Goal: Task Accomplishment & Management: Manage account settings

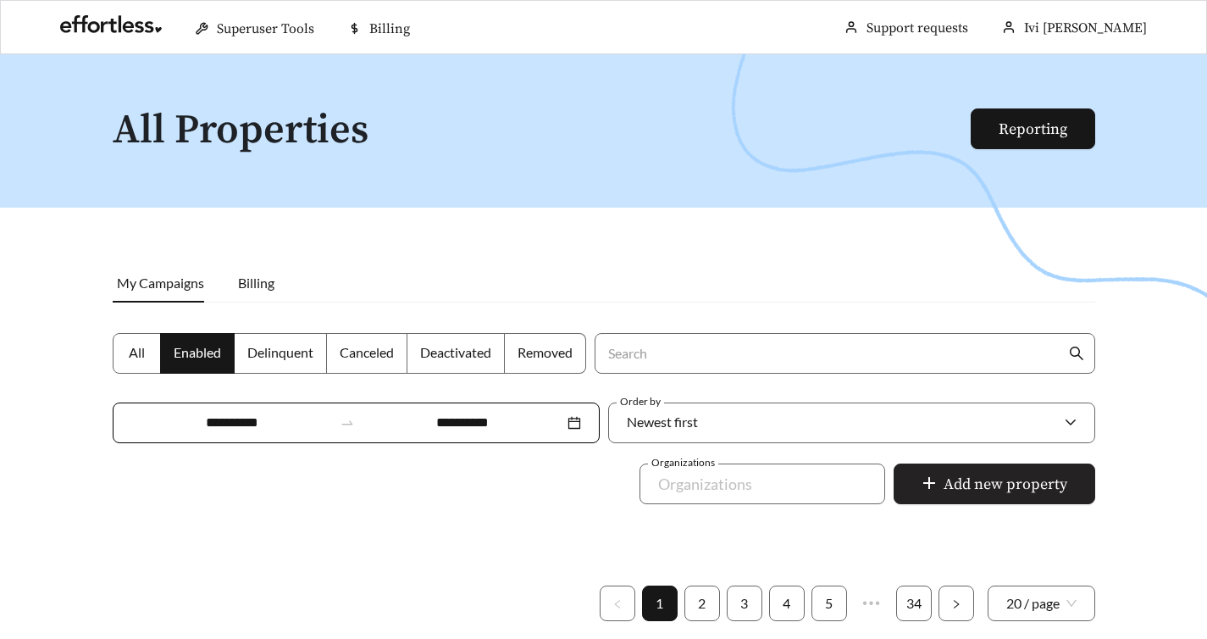
click at [1032, 473] on span "Add new property" at bounding box center [1005, 484] width 124 height 23
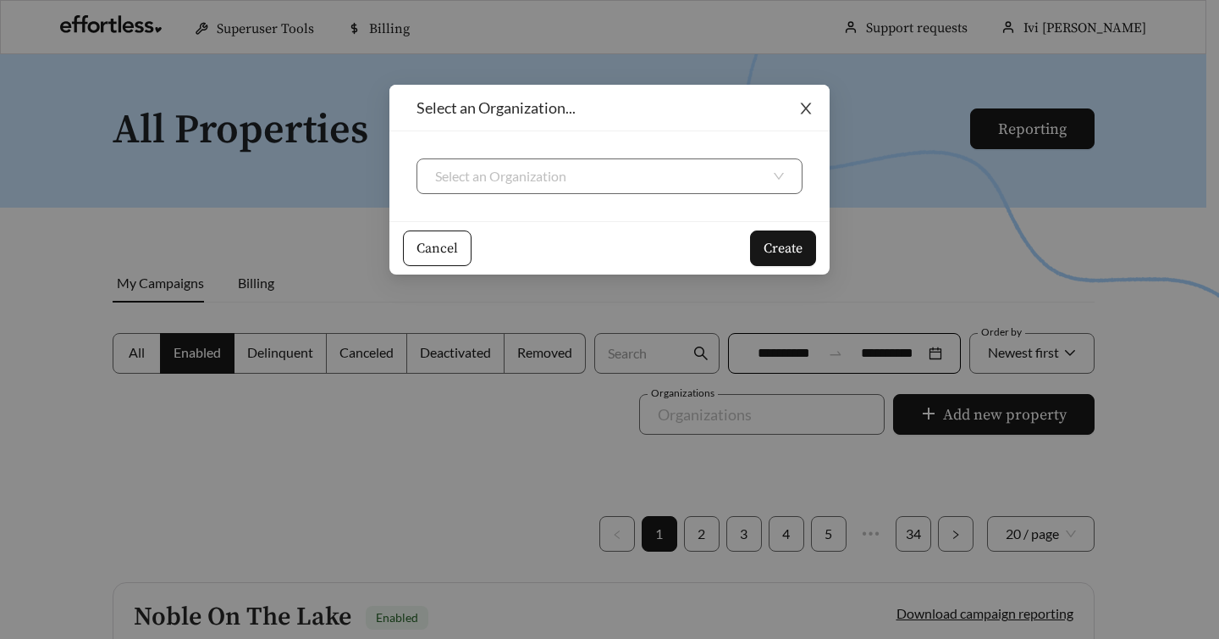
click at [803, 113] on icon "close" at bounding box center [806, 108] width 15 height 15
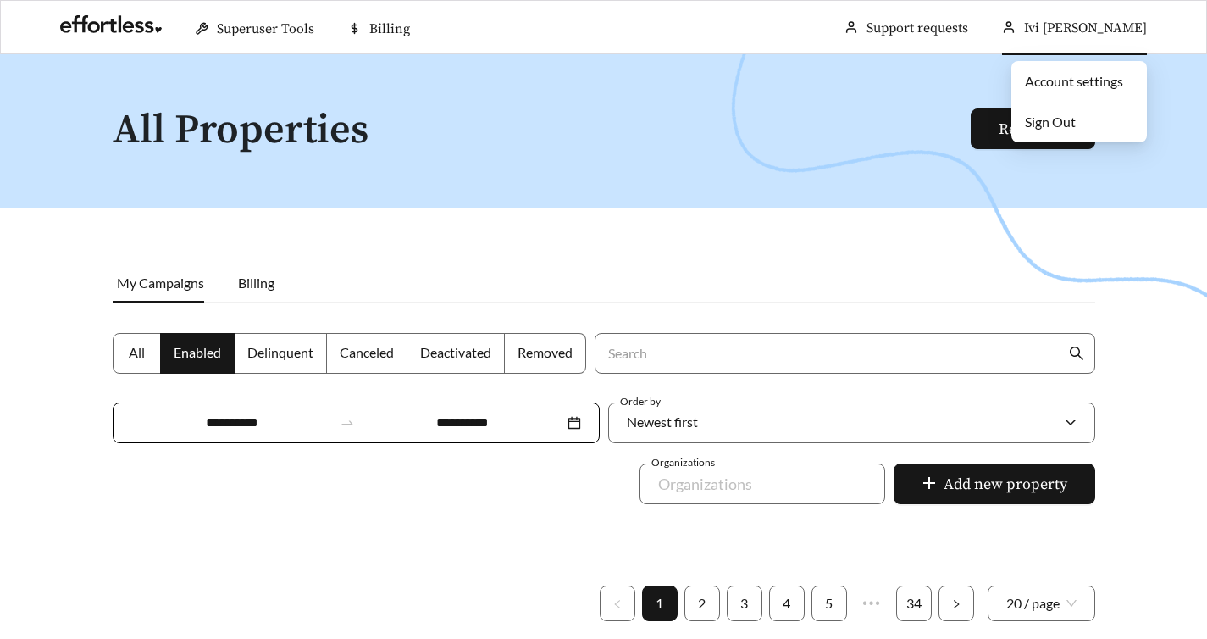
click at [1121, 15] on div "Ivi [PERSON_NAME]" at bounding box center [1074, 28] width 145 height 54
click at [1041, 117] on span "Sign Out" at bounding box center [1050, 121] width 51 height 16
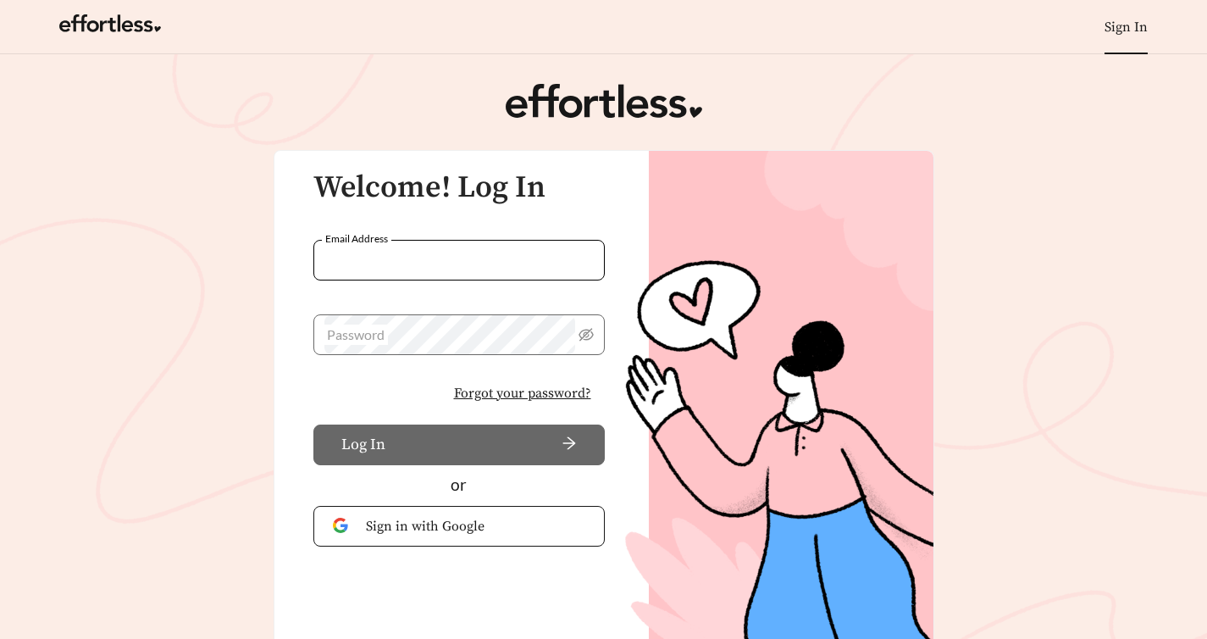
click at [528, 264] on input "Email Address" at bounding box center [458, 260] width 291 height 41
type input "**********"
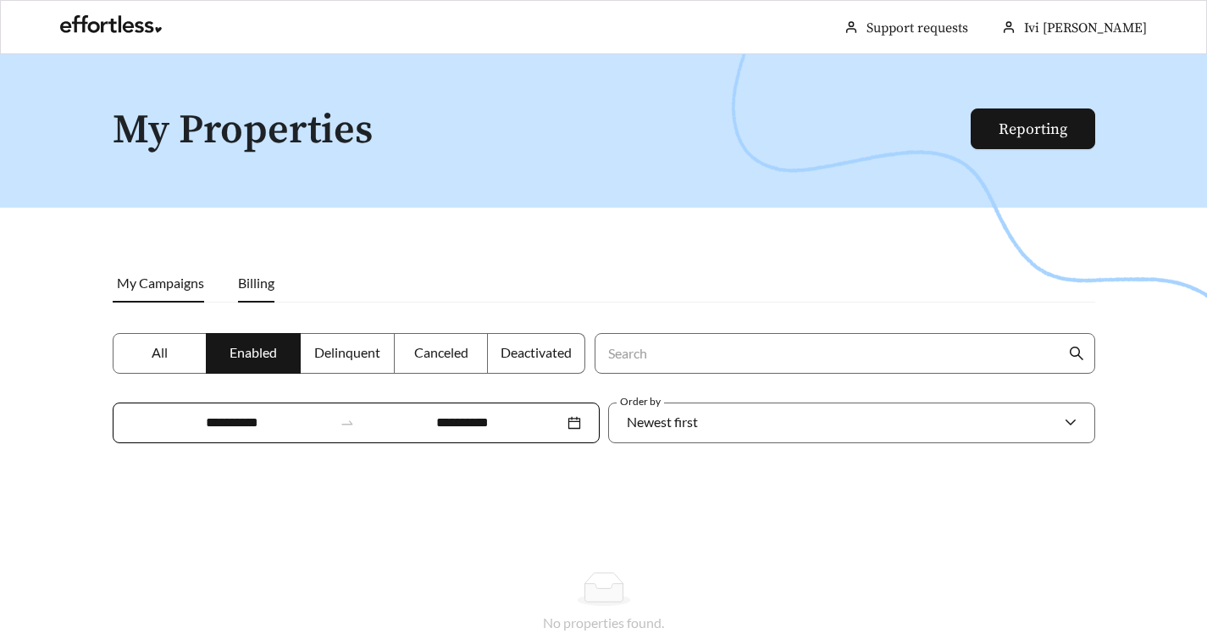
click at [252, 285] on span "Billing" at bounding box center [256, 282] width 36 height 16
click at [126, 274] on span "My Campaigns" at bounding box center [160, 282] width 87 height 16
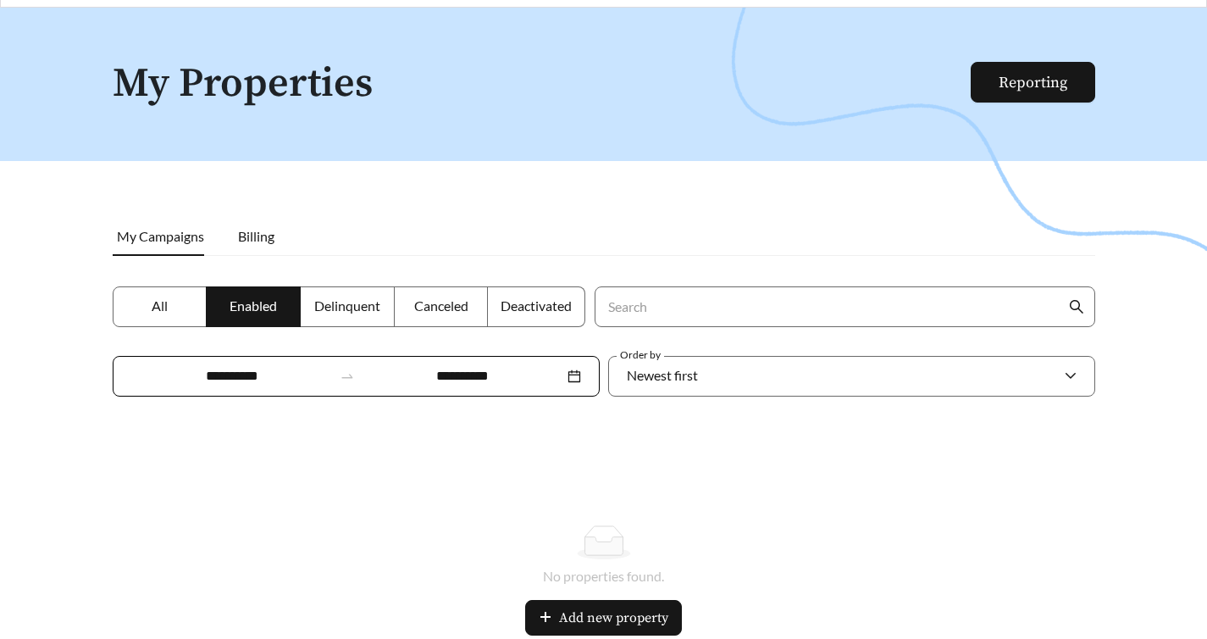
scroll to position [44, 0]
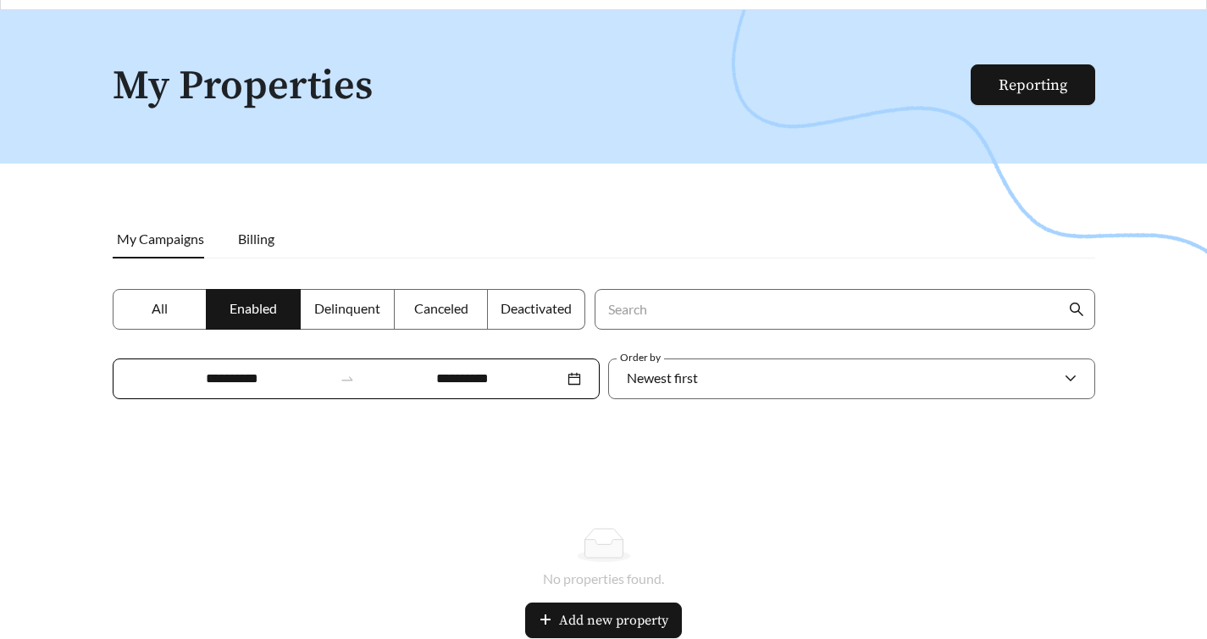
click at [171, 307] on label "All" at bounding box center [160, 309] width 95 height 41
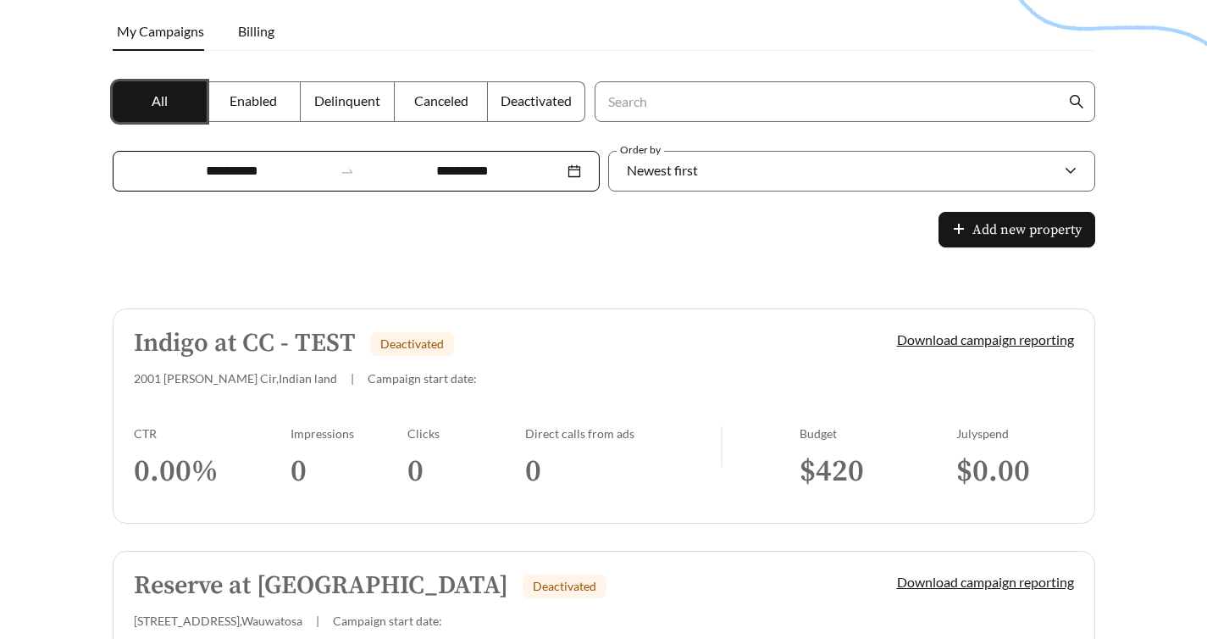
scroll to position [259, 0]
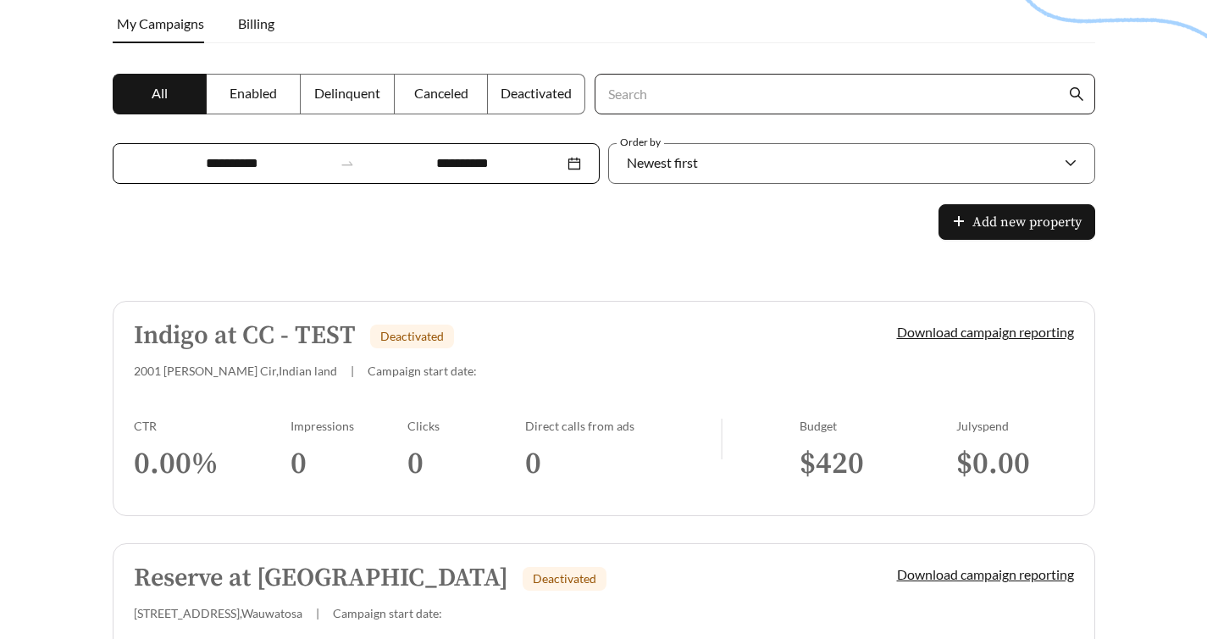
click at [640, 89] on input "Search" at bounding box center [836, 94] width 460 height 39
click at [1016, 145] on div "Newest first" at bounding box center [843, 163] width 433 height 36
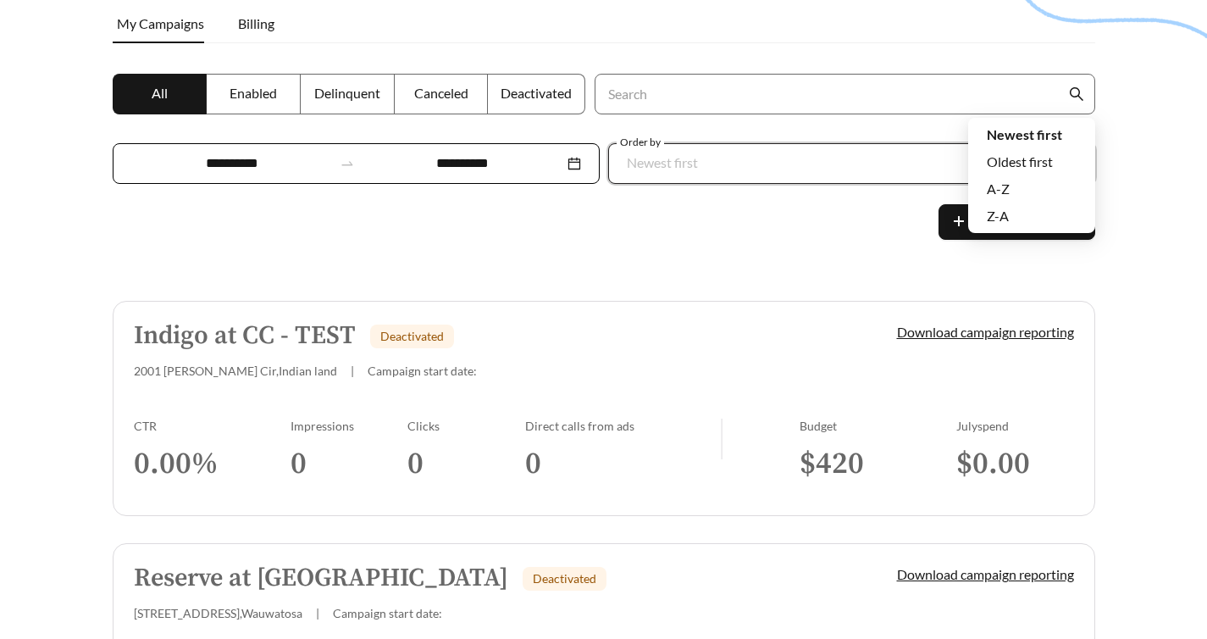
click at [1016, 145] on div "Newest first" at bounding box center [843, 163] width 433 height 36
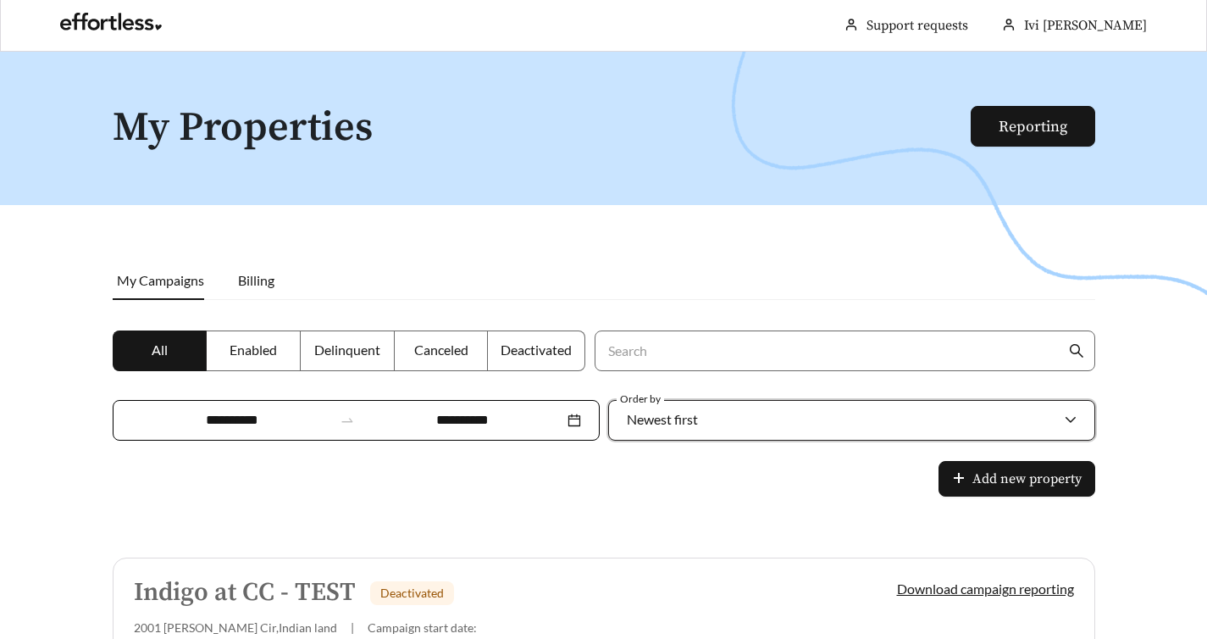
scroll to position [0, 0]
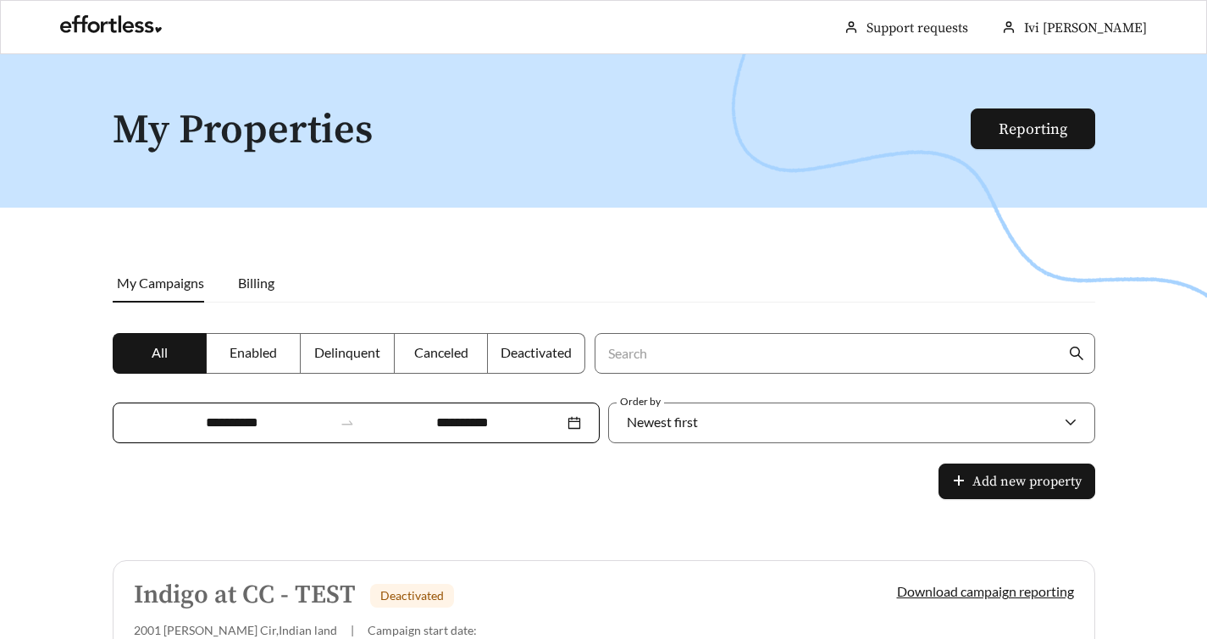
click at [758, 581] on div "Indigo at CC - TEST Deactivated 2001 Cramer Cir , Indian land | Campaign start …" at bounding box center [486, 609] width 705 height 56
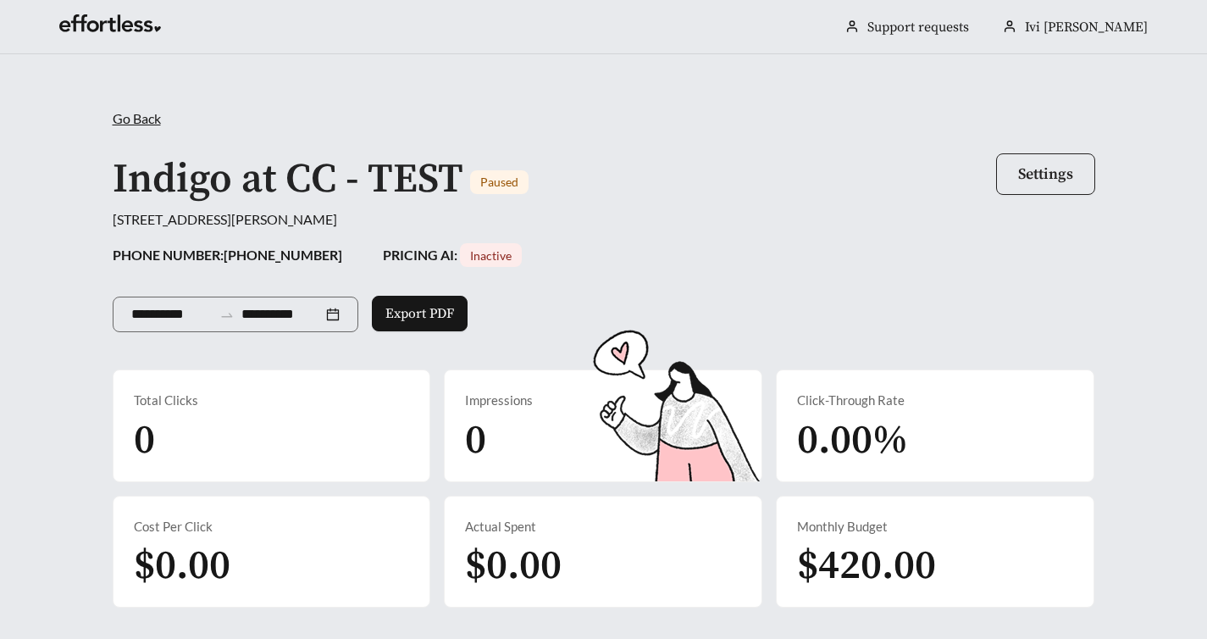
click at [1037, 176] on span "Settings" at bounding box center [1045, 173] width 55 height 19
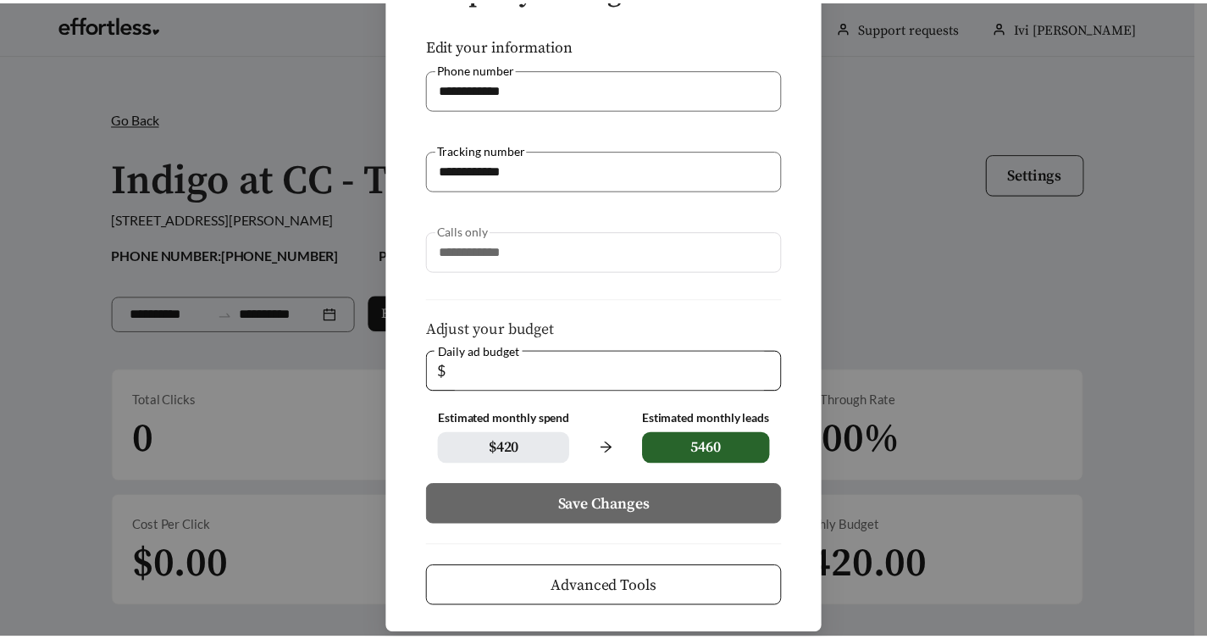
scroll to position [180, 0]
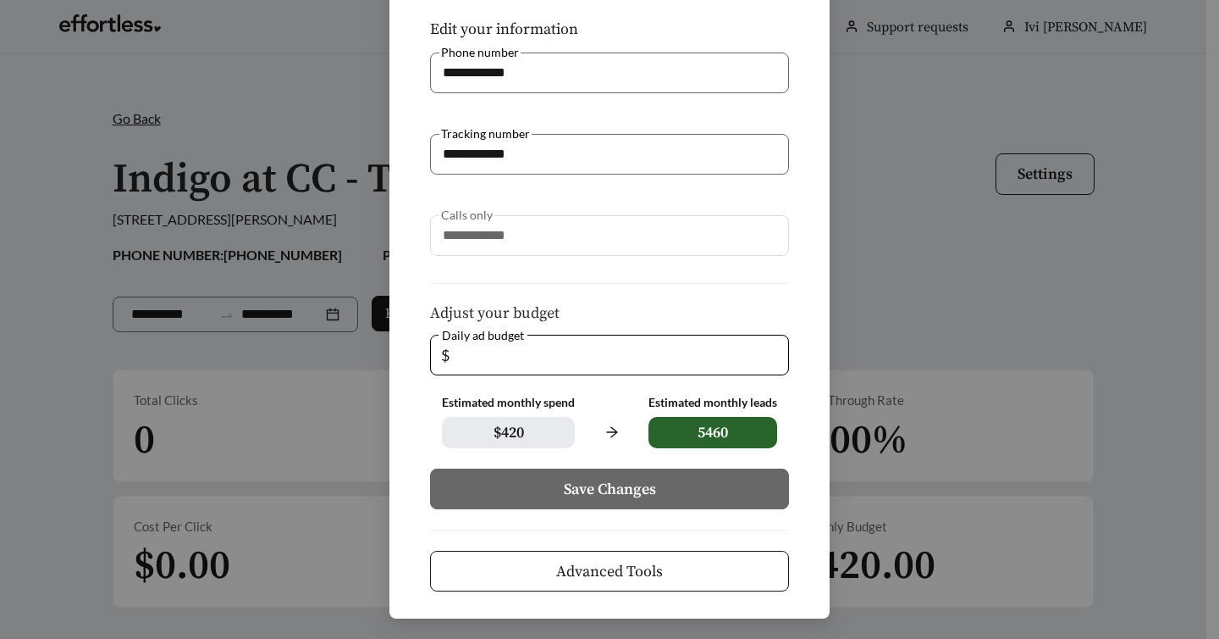
click at [705, 571] on button "Advanced Tools" at bounding box center [609, 570] width 359 height 41
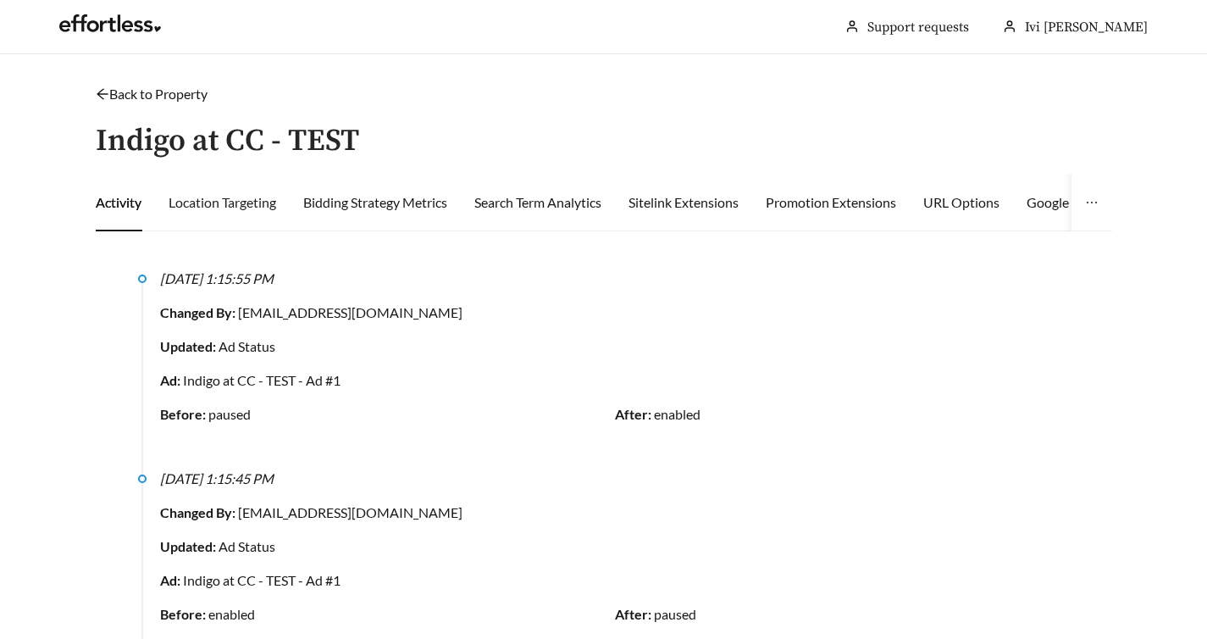
click at [230, 191] on div "Location Targeting" at bounding box center [223, 203] width 108 height 58
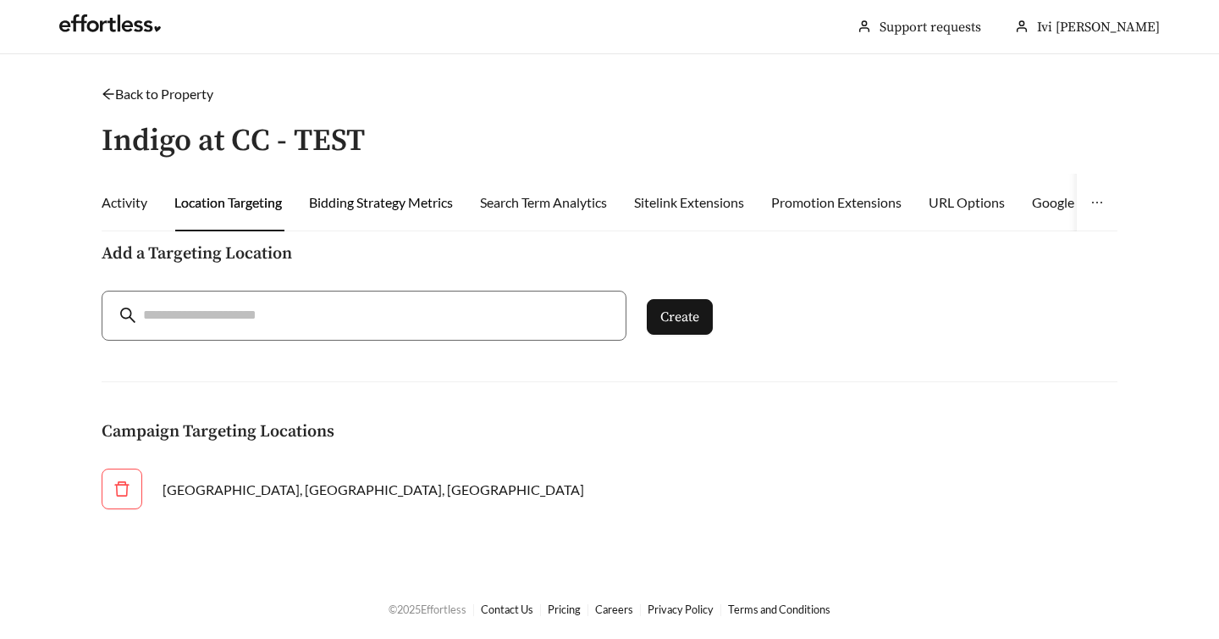
click at [392, 208] on div "Bidding Strategy Metrics" at bounding box center [381, 202] width 144 height 20
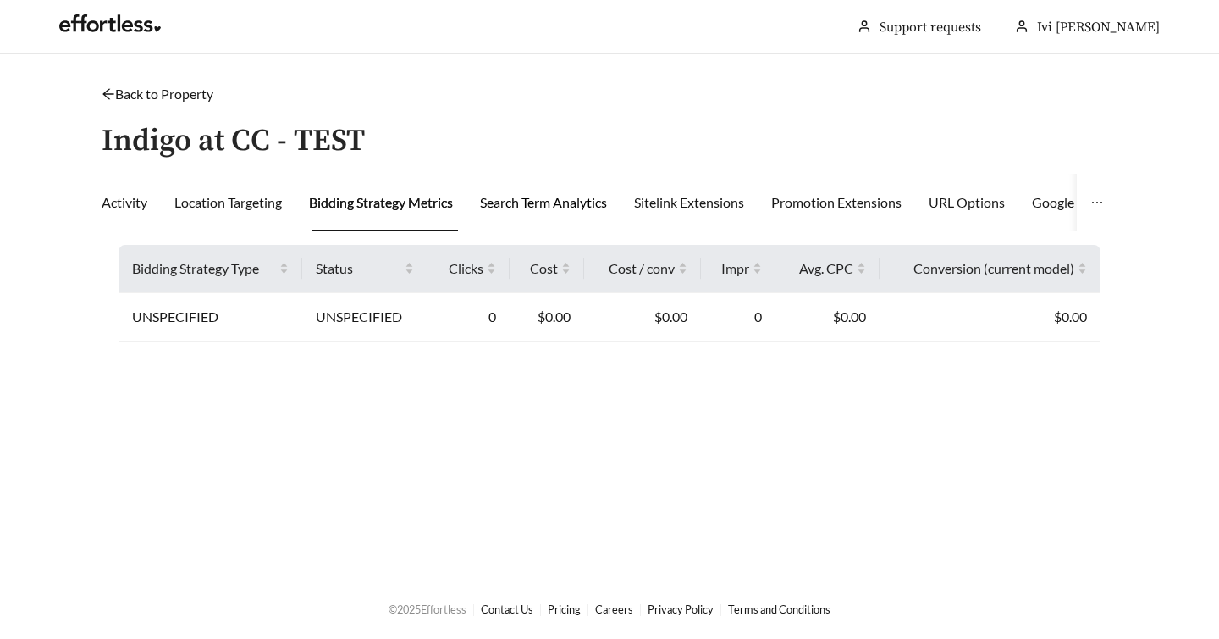
click at [567, 211] on div "Search Term Analytics" at bounding box center [543, 202] width 127 height 20
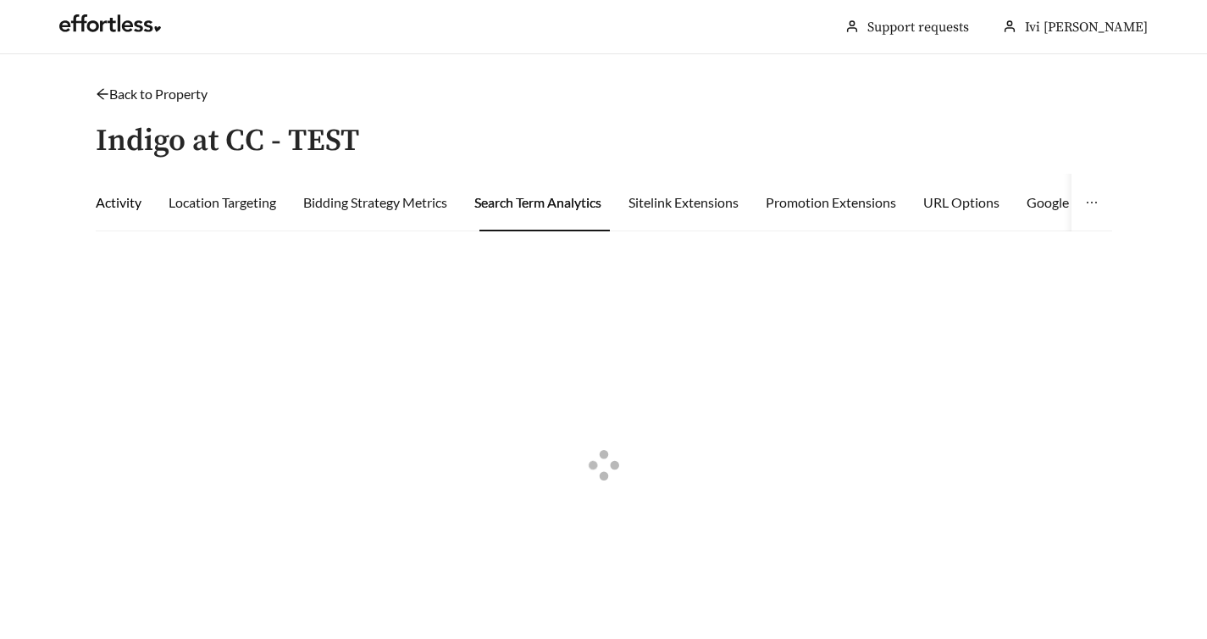
click at [132, 210] on div "Activity" at bounding box center [119, 202] width 46 height 20
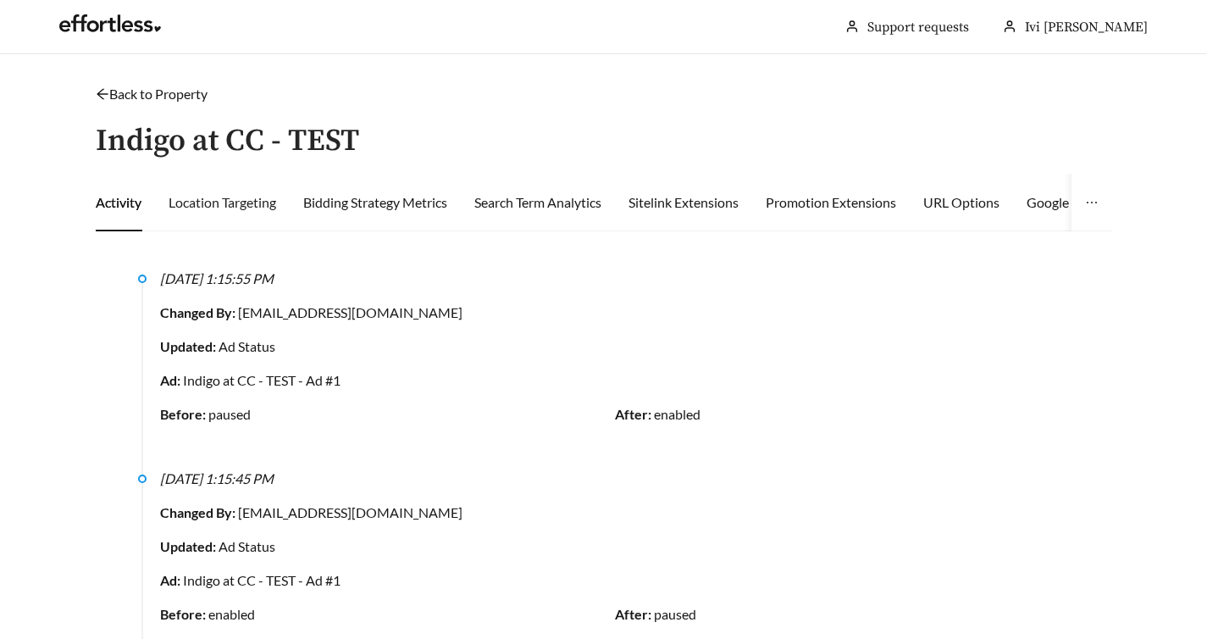
click at [222, 213] on div "Location Targeting" at bounding box center [223, 203] width 108 height 58
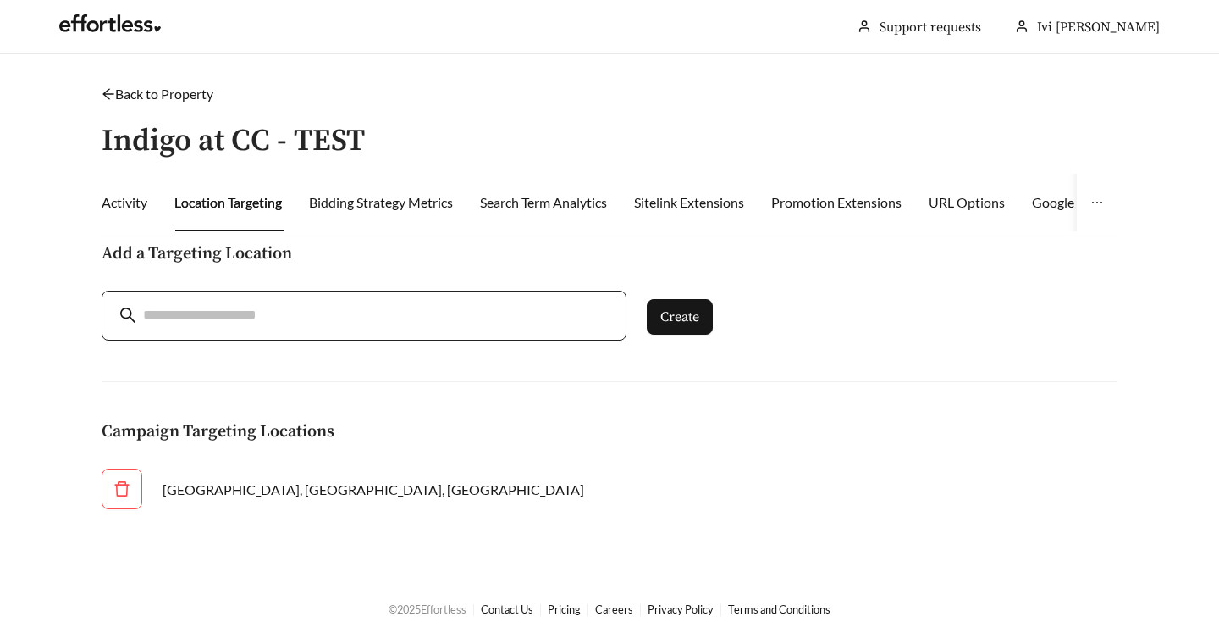
click at [332, 324] on input "search" at bounding box center [376, 315] width 466 height 23
click at [359, 207] on div "Bidding Strategy Metrics" at bounding box center [381, 202] width 144 height 20
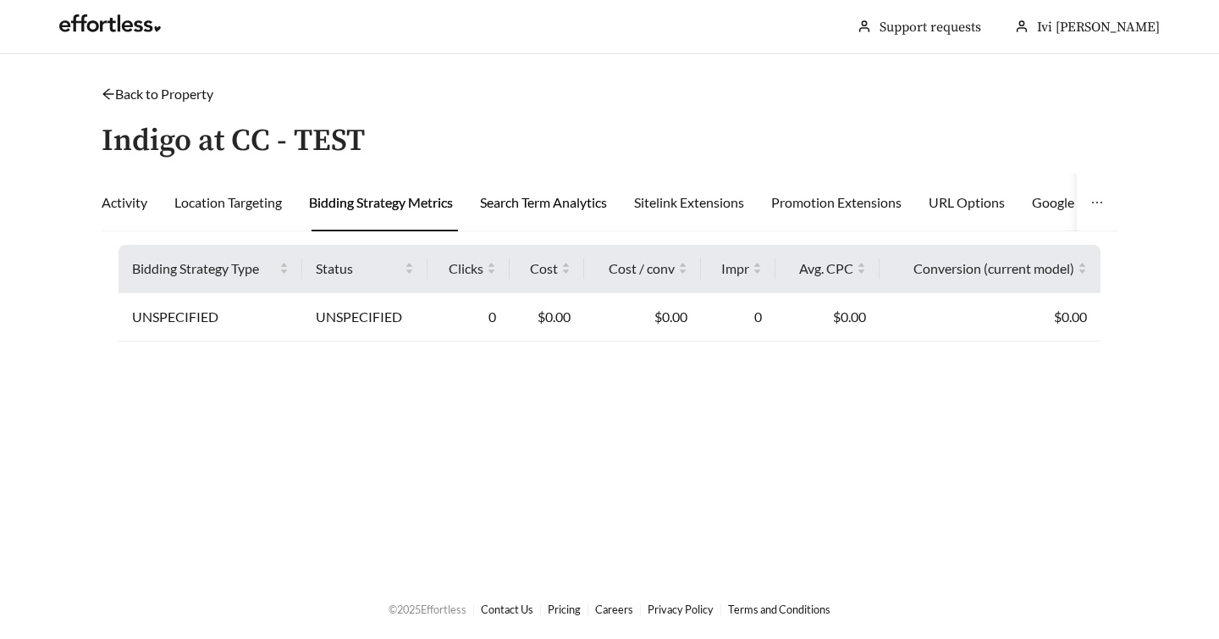
click at [551, 200] on div "Search Term Analytics" at bounding box center [543, 202] width 127 height 20
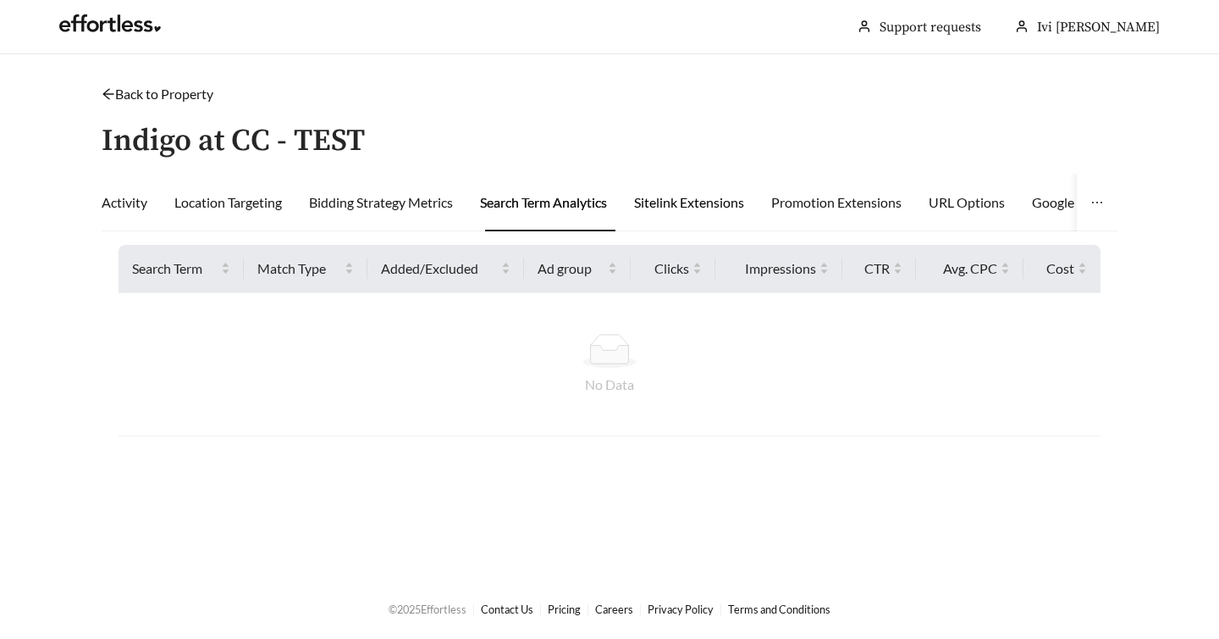
click at [738, 209] on div "Sitelink Extensions" at bounding box center [689, 202] width 110 height 20
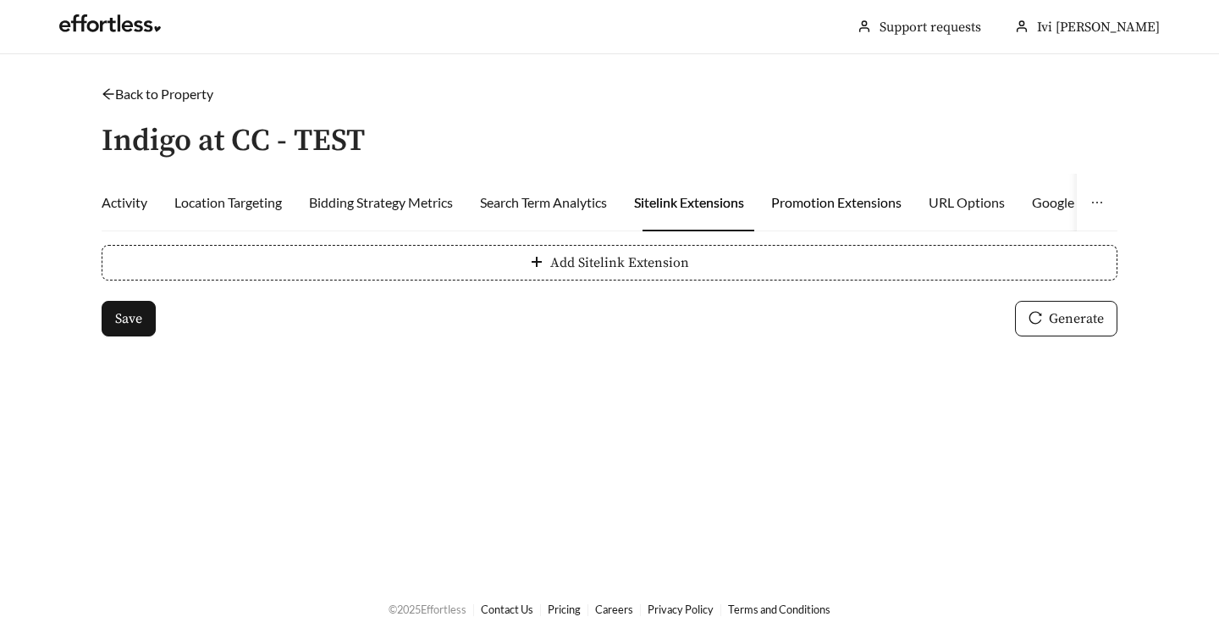
click at [814, 205] on div "Promotion Extensions" at bounding box center [836, 202] width 130 height 20
click at [974, 199] on div "URL Options" at bounding box center [967, 202] width 76 height 20
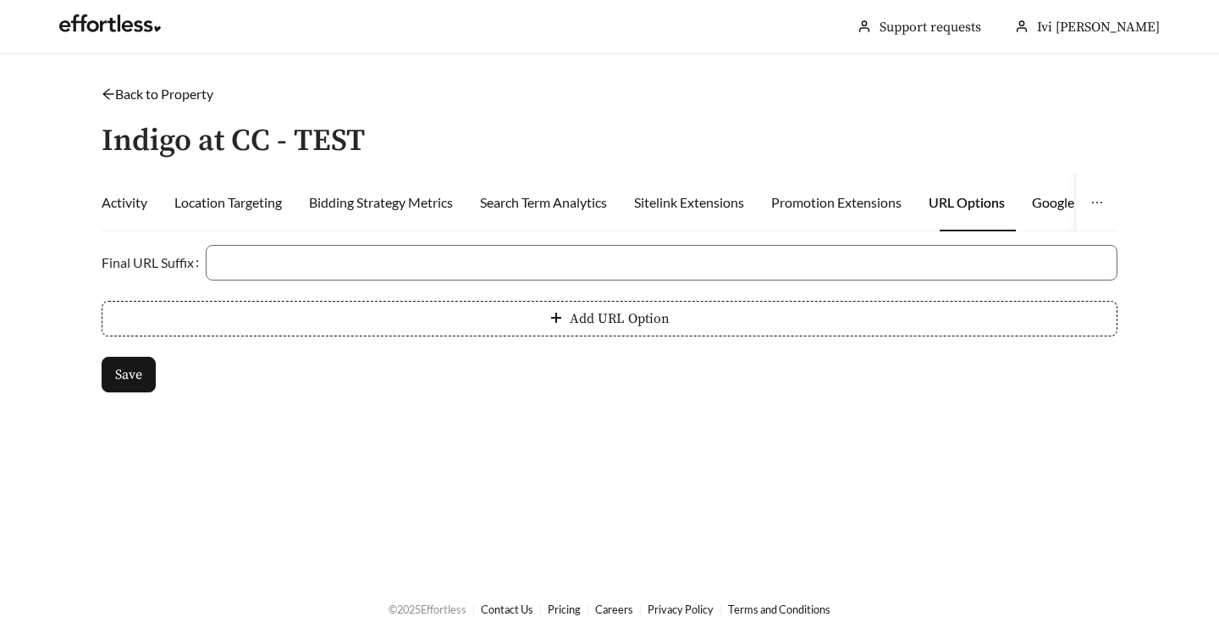
click at [1060, 207] on div "Google Analytics" at bounding box center [1081, 202] width 99 height 20
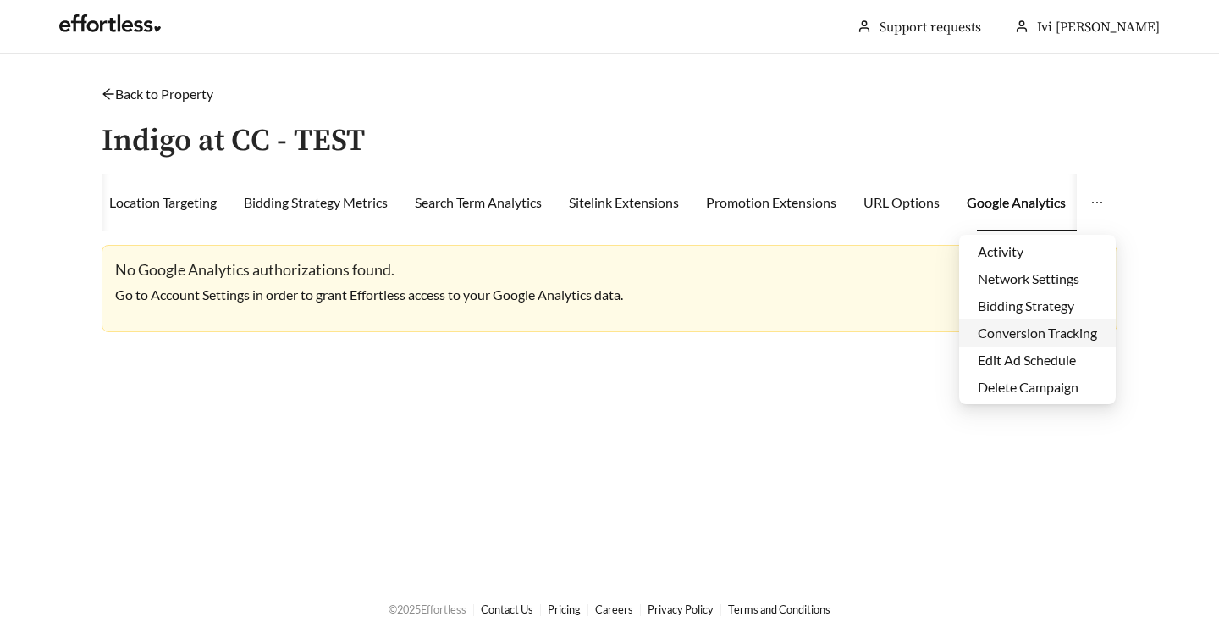
click at [1013, 330] on li "Conversion Tracking" at bounding box center [1037, 332] width 157 height 27
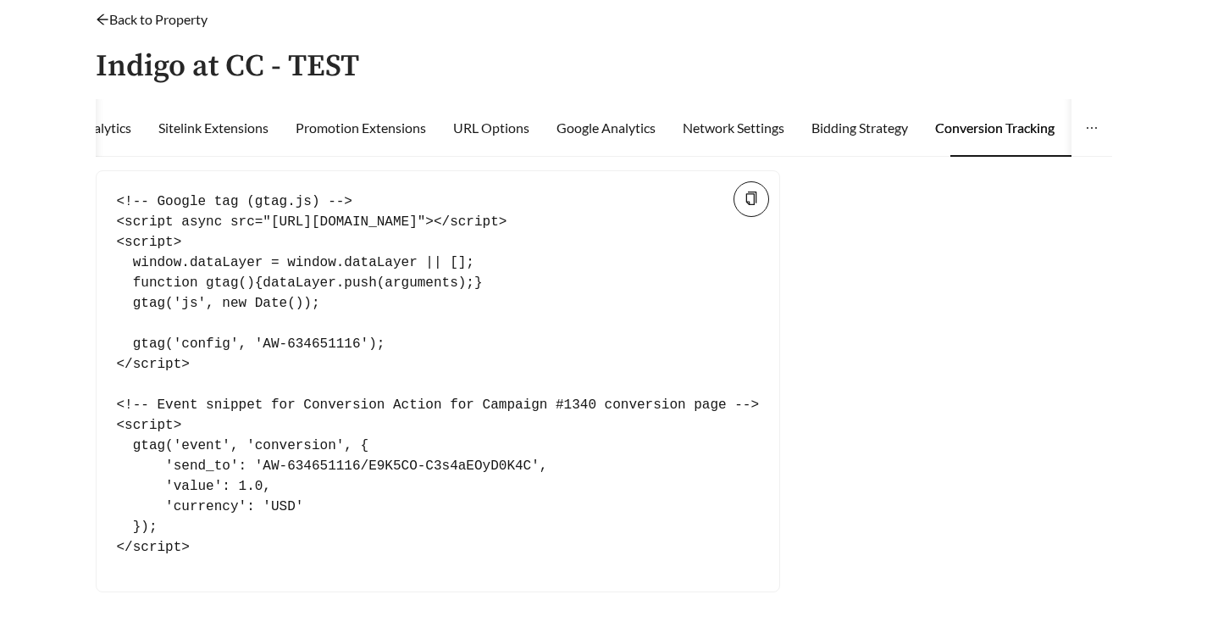
scroll to position [158, 0]
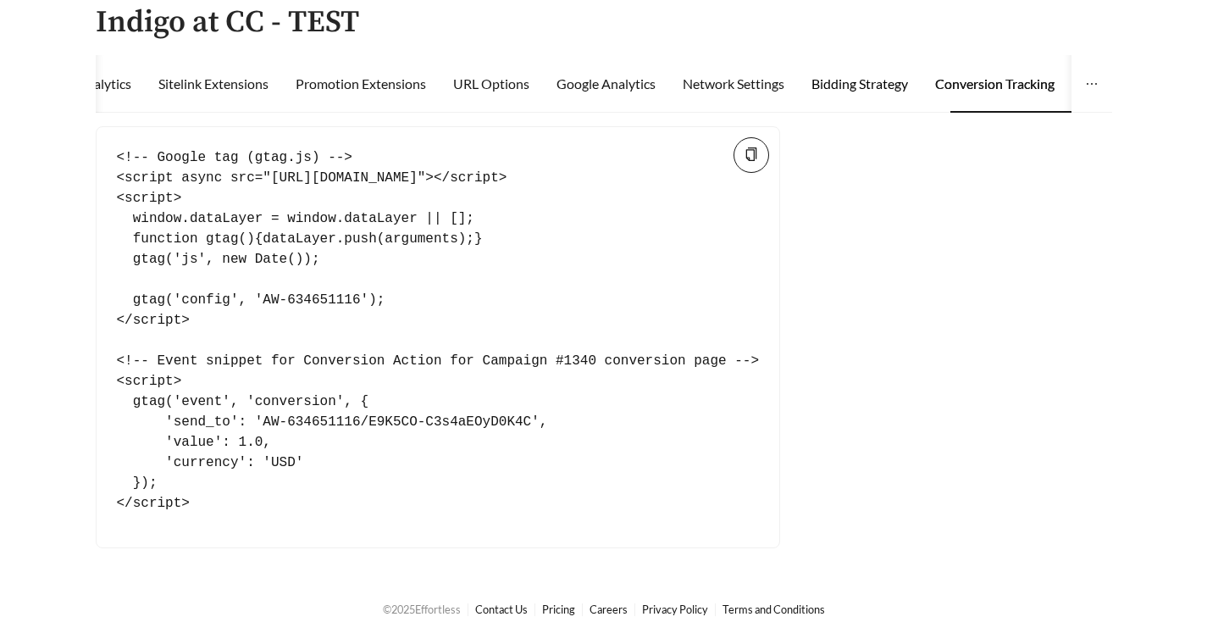
click at [899, 74] on div "Bidding Strategy" at bounding box center [859, 84] width 97 height 20
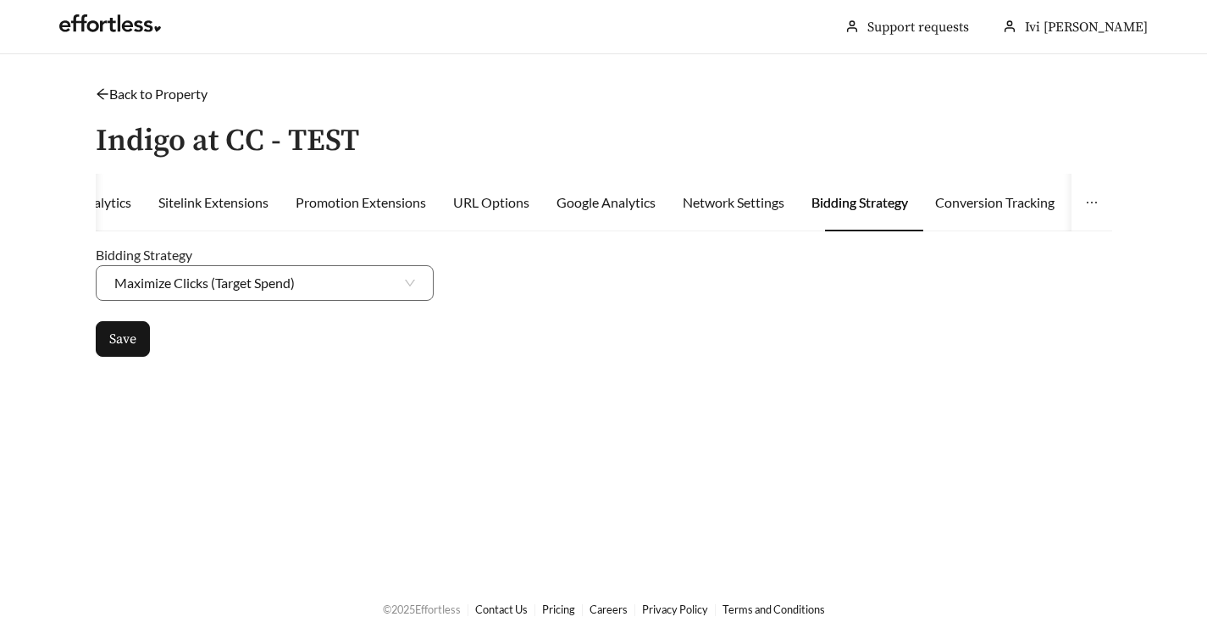
scroll to position [0, 0]
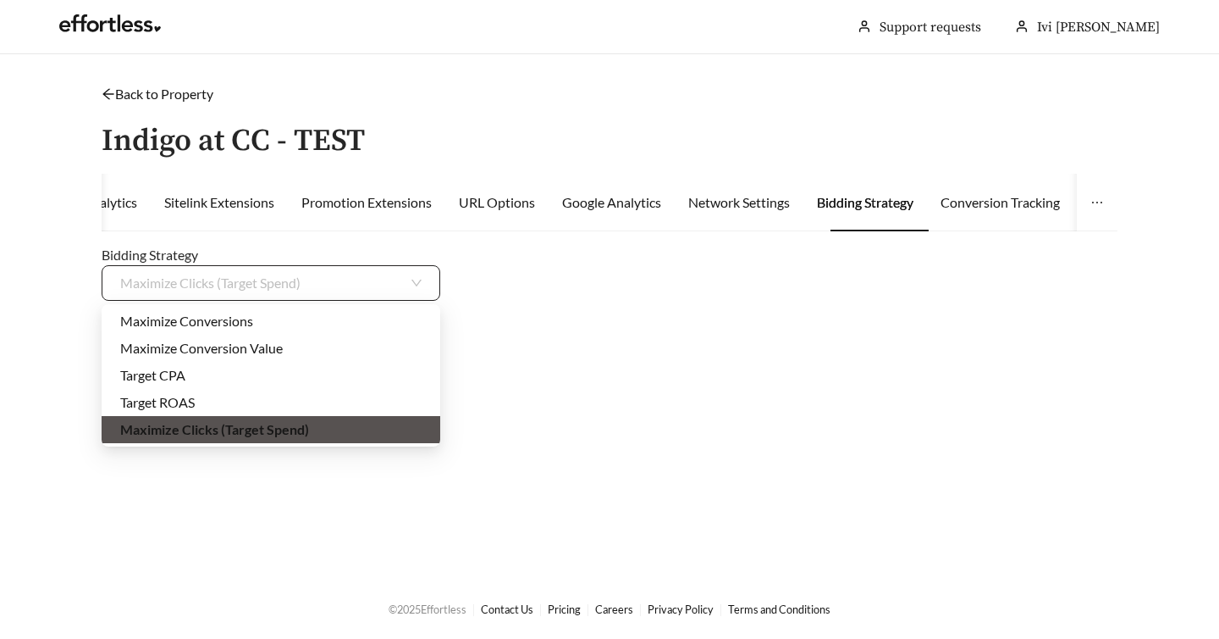
click at [393, 282] on span "Maximize Clicks (Target Spend)" at bounding box center [270, 283] width 301 height 34
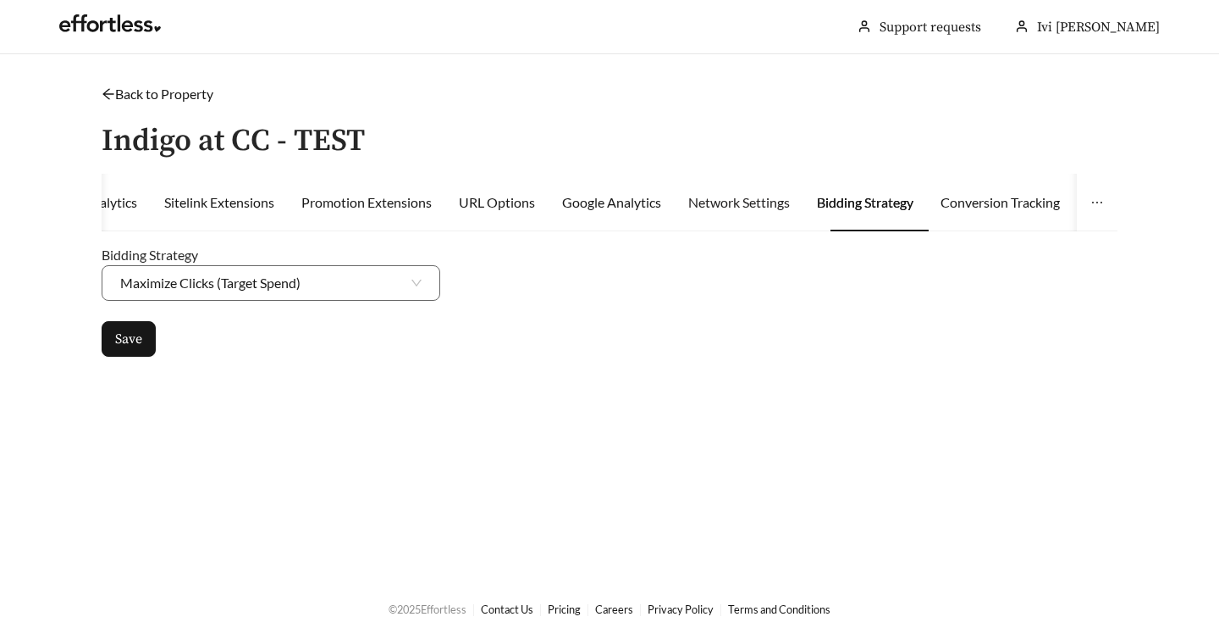
click at [746, 212] on div "Network Settings" at bounding box center [740, 203] width 102 height 58
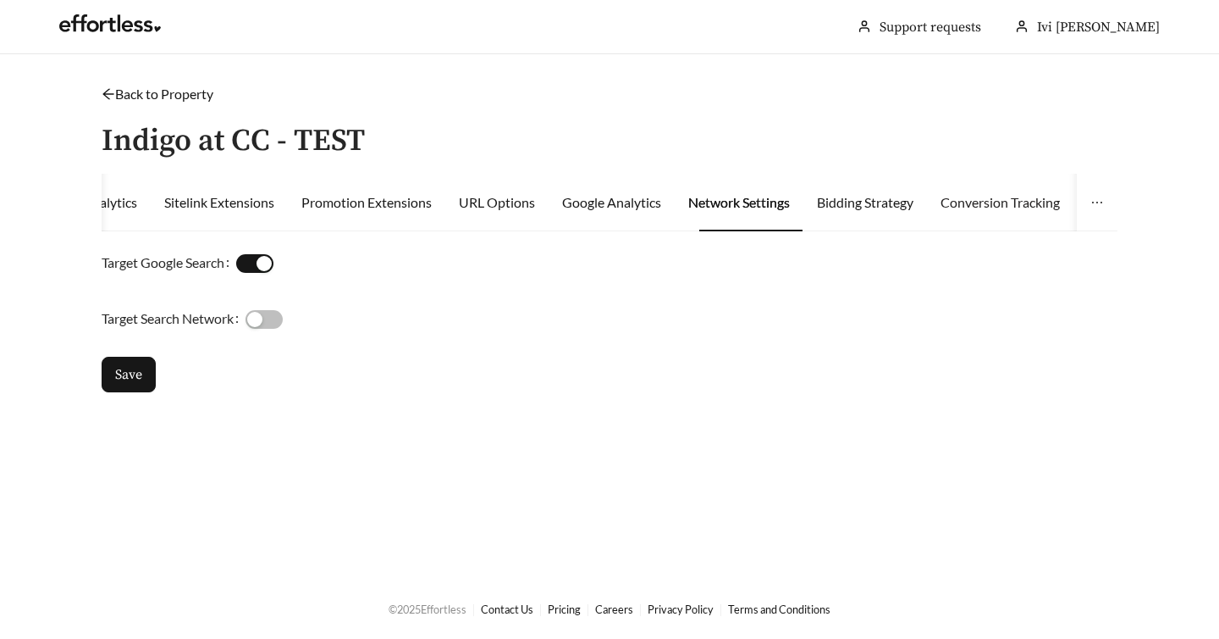
click at [1034, 222] on div "Conversion Tracking" at bounding box center [1000, 203] width 119 height 58
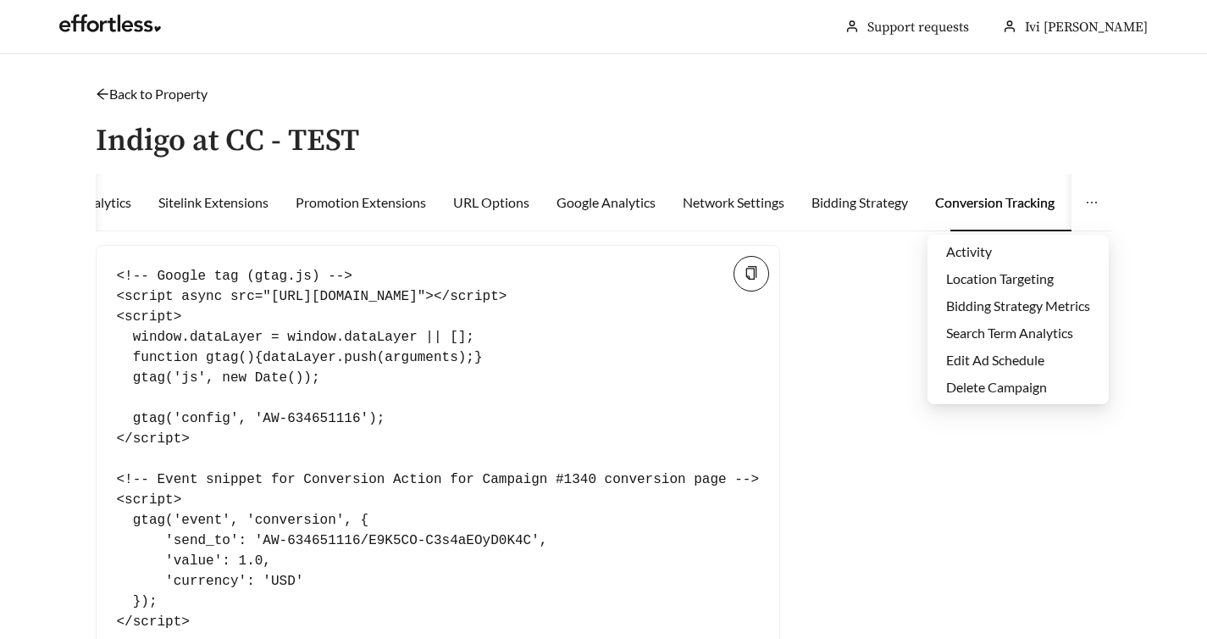
click at [1085, 206] on icon "ellipsis" at bounding box center [1092, 203] width 14 height 14
click at [1012, 356] on li "Edit Ad Schedule" at bounding box center [1017, 359] width 181 height 27
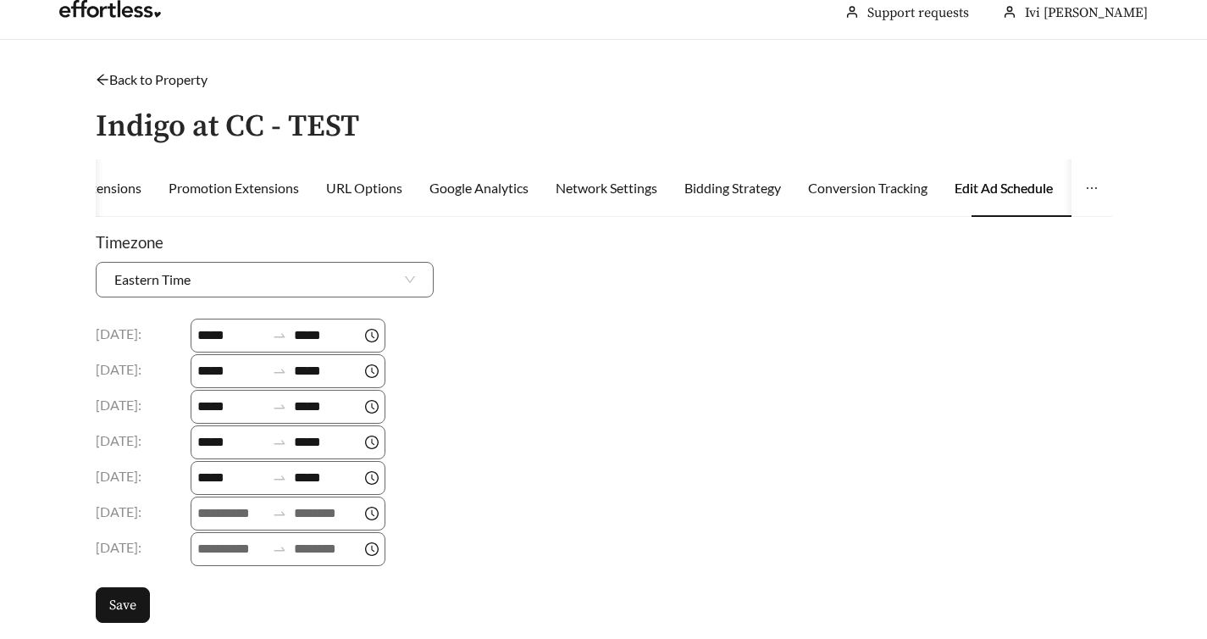
scroll to position [34, 0]
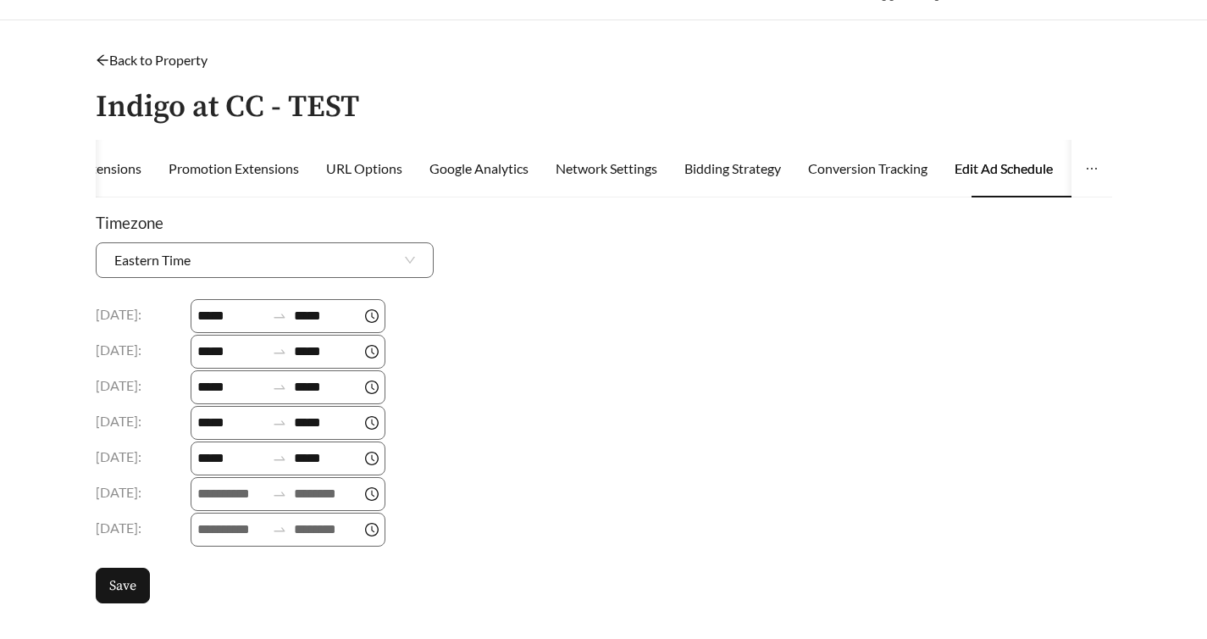
click at [196, 52] on link "Back to Property" at bounding box center [152, 60] width 112 height 16
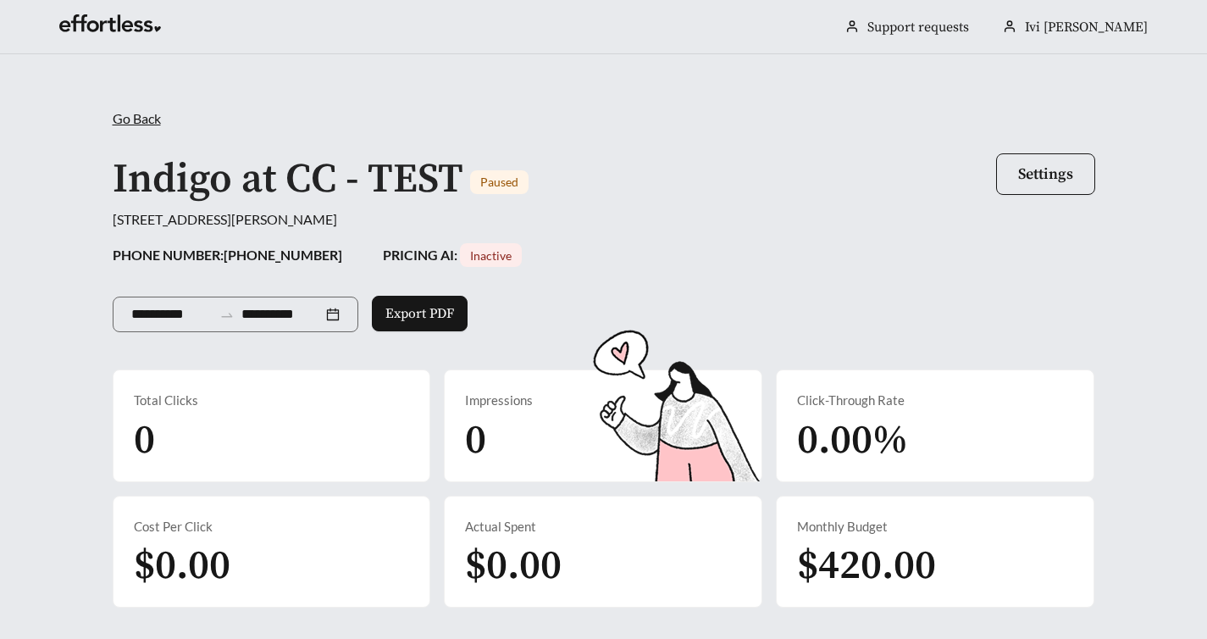
click at [124, 123] on span "Go Back" at bounding box center [137, 118] width 48 height 16
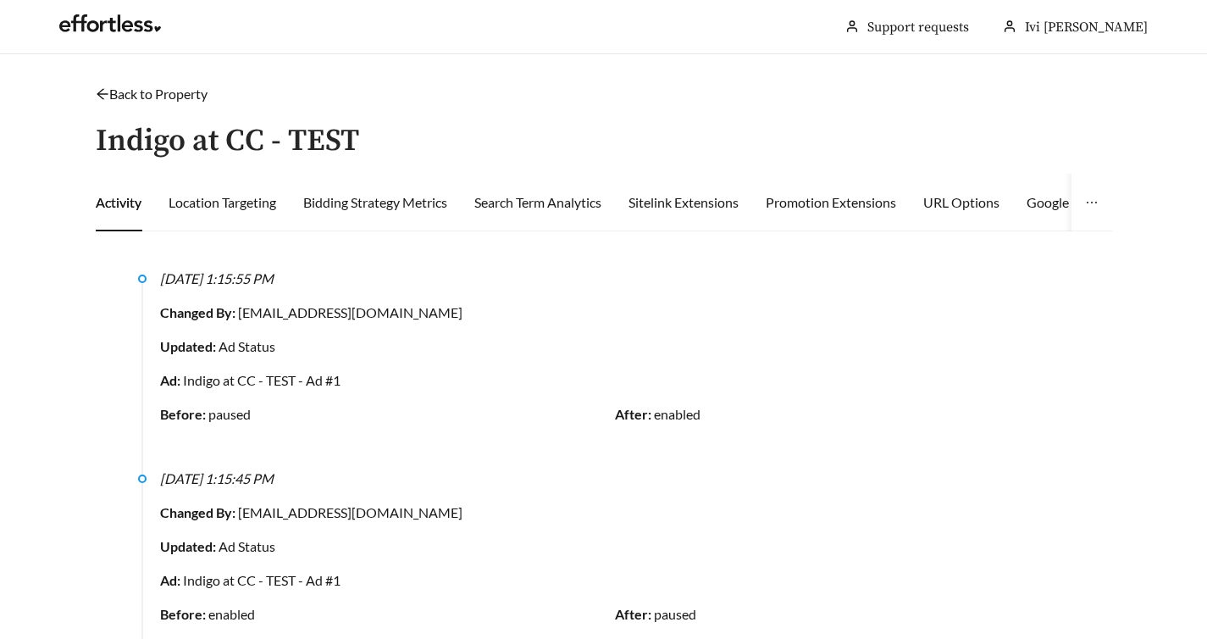
click at [172, 91] on link "Back to Property" at bounding box center [152, 94] width 112 height 16
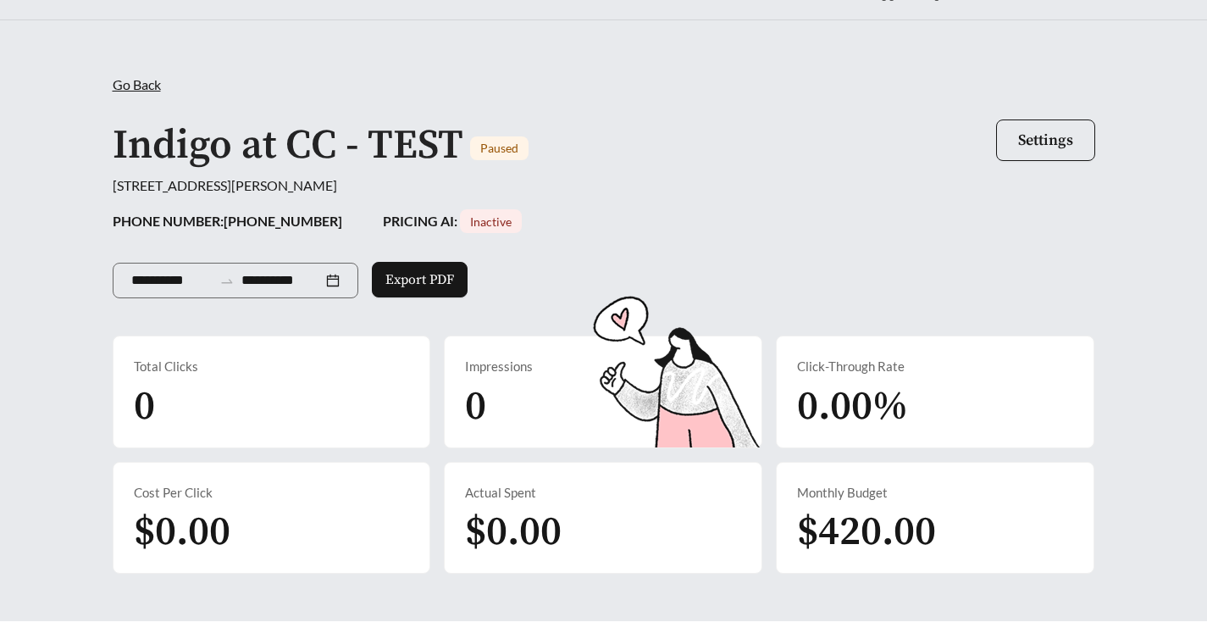
scroll to position [688, 0]
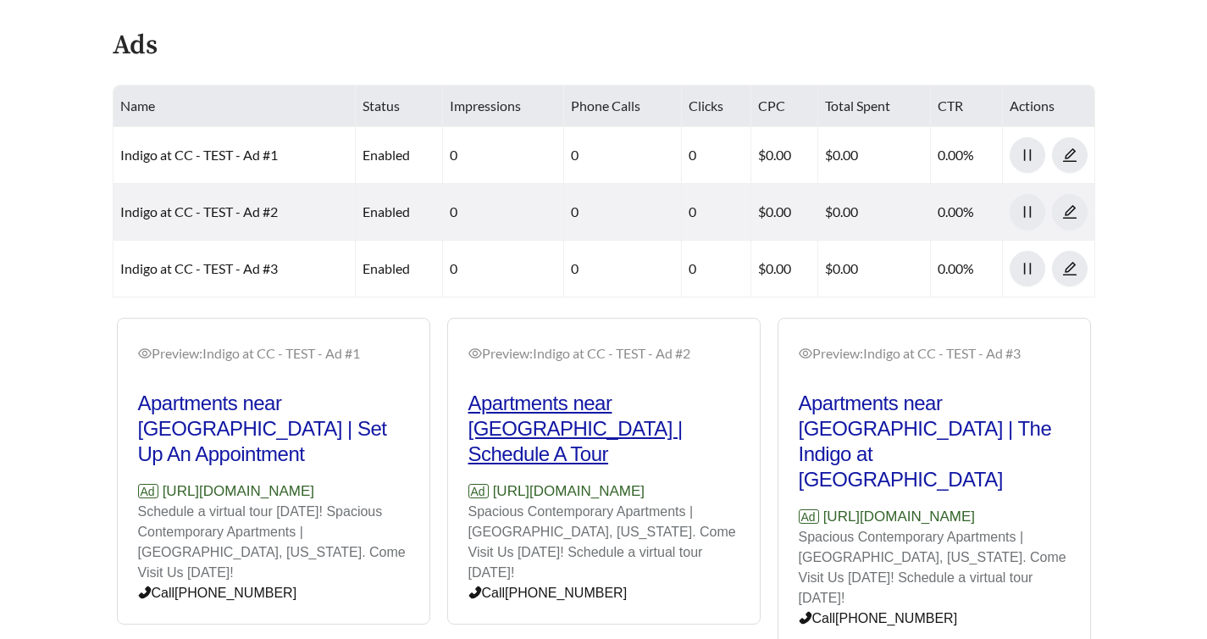
click at [575, 412] on h2 "Apartments near Indian Land | Schedule A Tour" at bounding box center [603, 428] width 271 height 76
click at [553, 427] on h2 "Apartments near Indian Land | Schedule A Tour" at bounding box center [603, 428] width 271 height 76
click at [220, 402] on div "Preview: Indigo at CC - TEST - Ad #1 Apartments near Indian Land | Set Up An Ap…" at bounding box center [603, 484] width 991 height 333
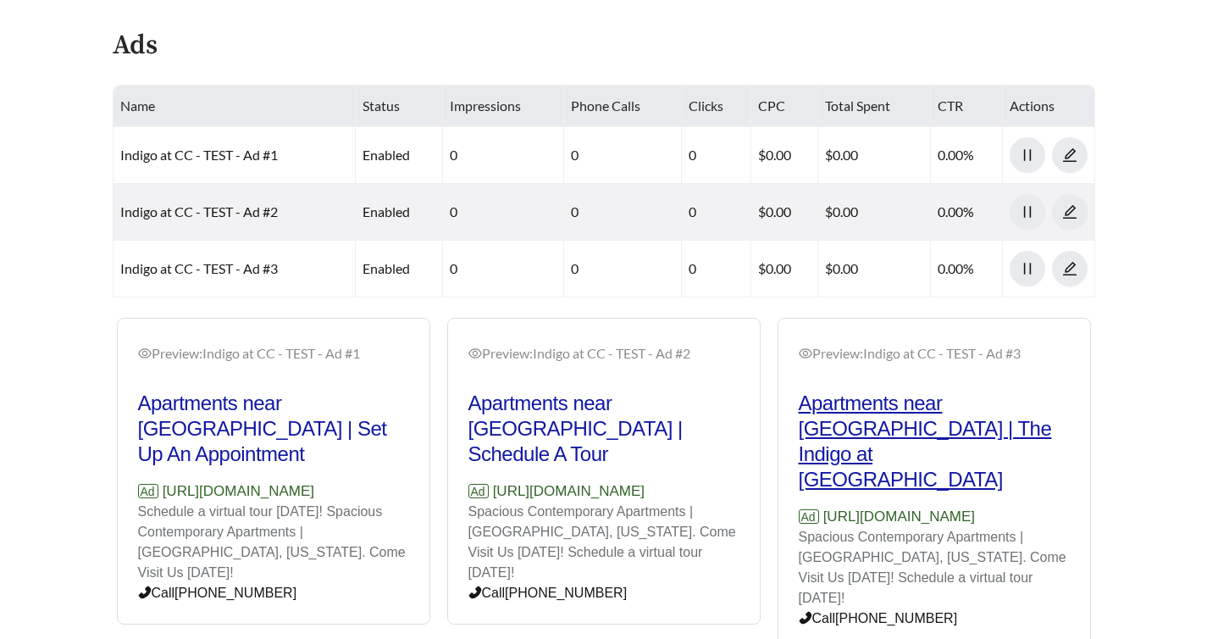
click at [915, 418] on h2 "Apartments near Indian Land | The Indigo at Cross Creek" at bounding box center [934, 441] width 271 height 102
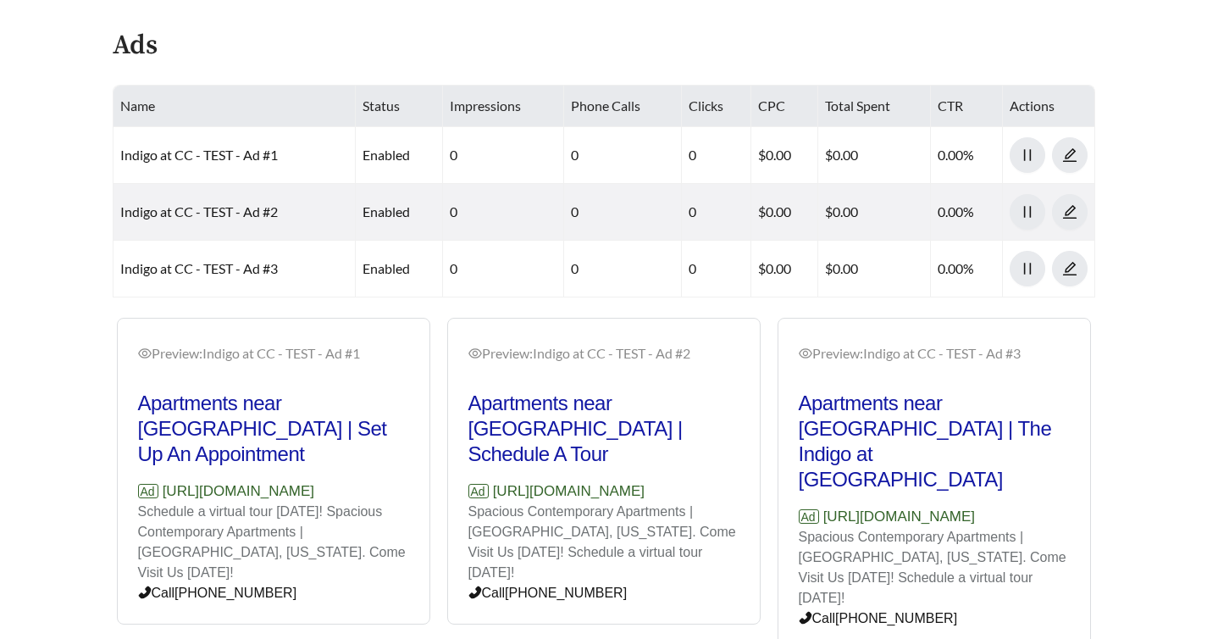
click at [889, 506] on p "Ad https://www.theindigosc.com" at bounding box center [934, 517] width 271 height 22
click at [610, 365] on div "Preview: Indigo at CC - TEST - Ad #2" at bounding box center [603, 360] width 271 height 34
click at [521, 404] on h2 "Apartments near Indian Land | Schedule A Tour" at bounding box center [603, 428] width 271 height 76
click at [476, 350] on icon "eye" at bounding box center [475, 353] width 14 height 10
click at [298, 353] on div "Preview: Indigo at CC - TEST - Ad #1 Apartments near Indian Land | Set Up An Ap…" at bounding box center [603, 484] width 991 height 333
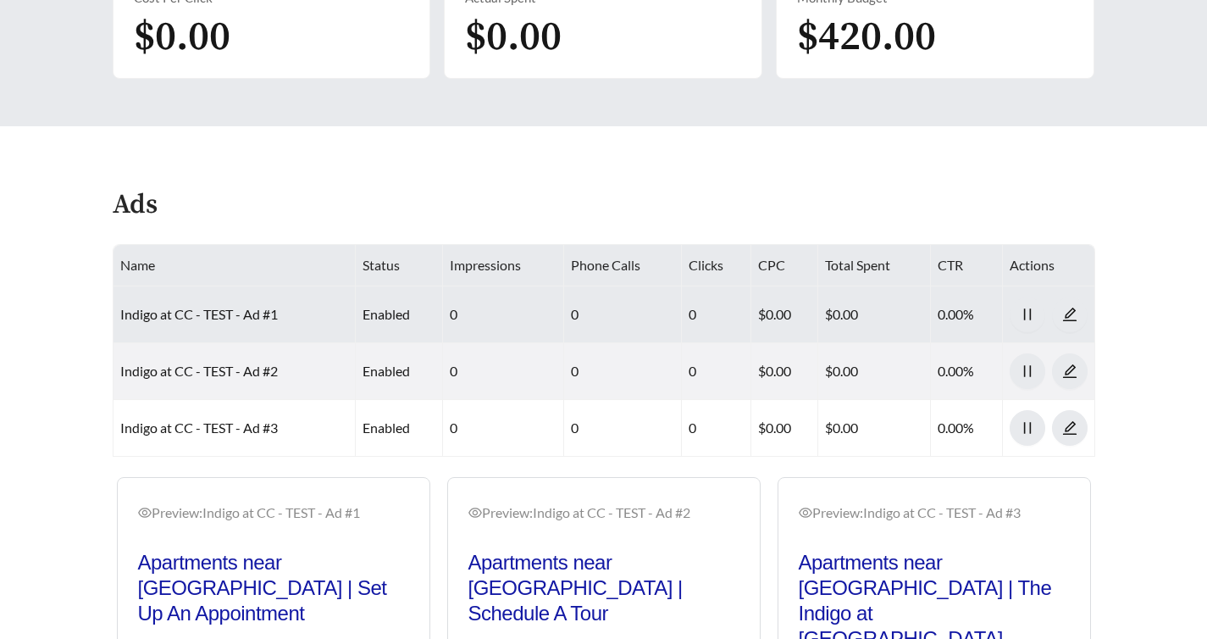
scroll to position [528, 0]
click at [1072, 312] on icon "edit" at bounding box center [1069, 315] width 14 height 14
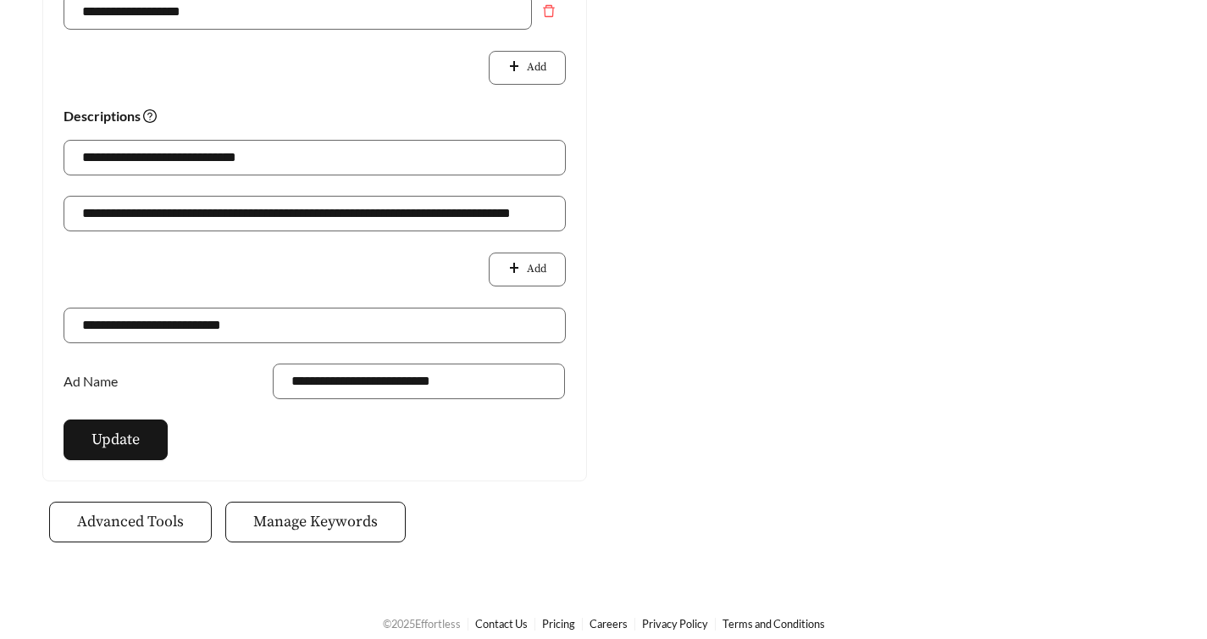
scroll to position [815, 0]
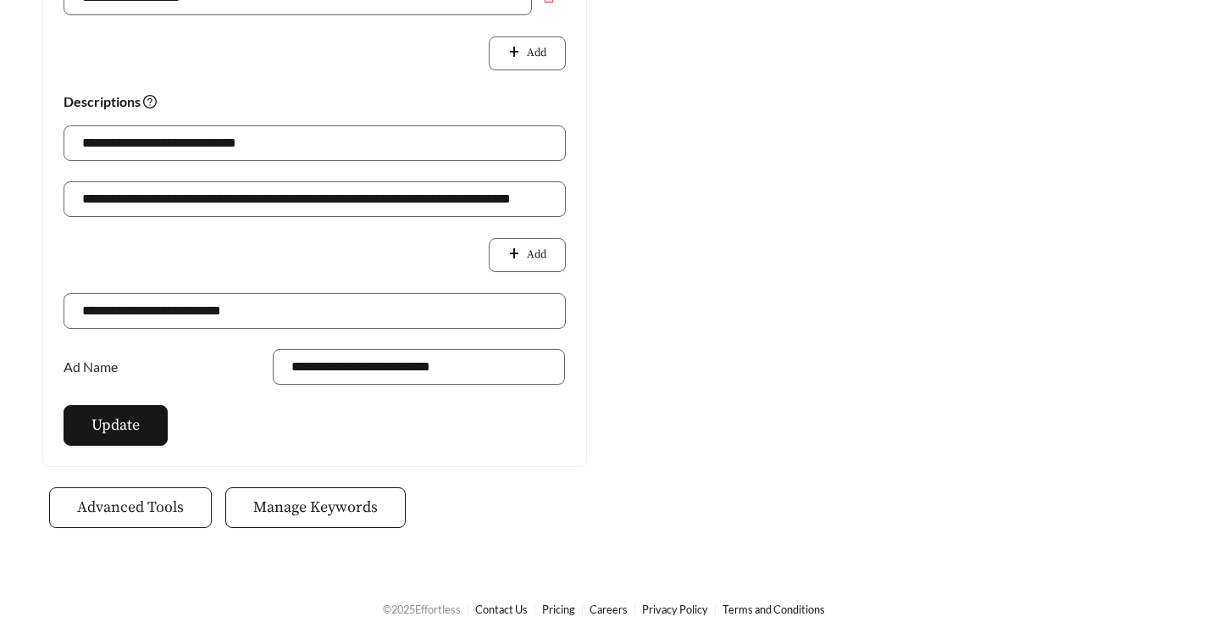
click at [130, 495] on button "Advanced Tools" at bounding box center [130, 507] width 163 height 41
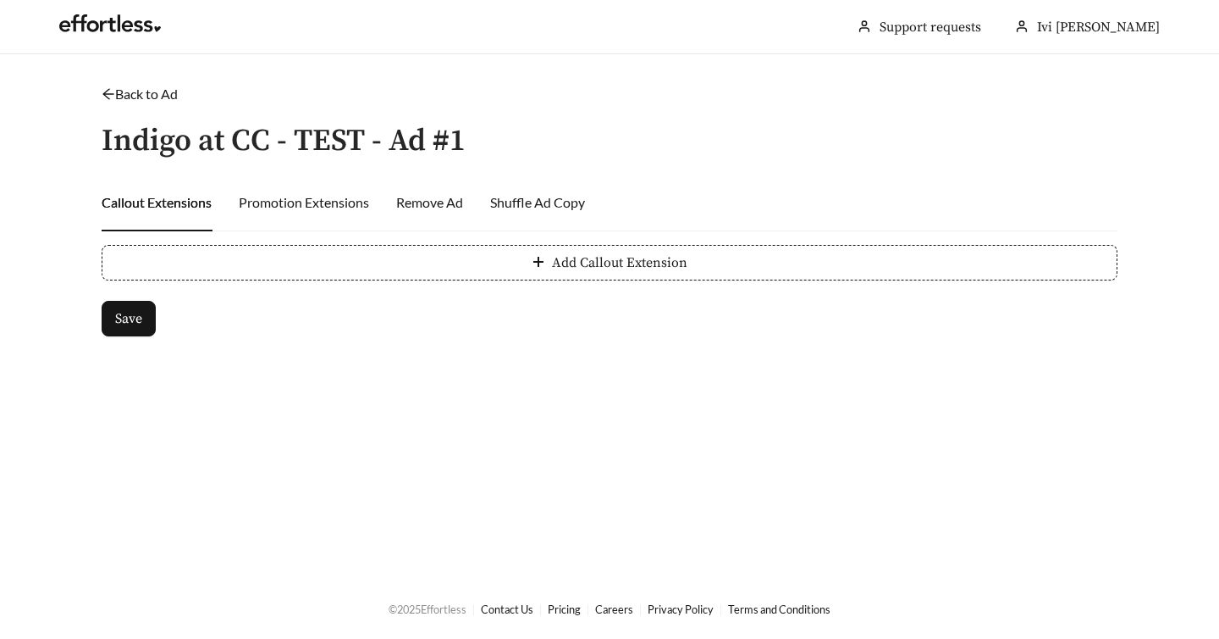
click at [134, 96] on link "Back to Ad" at bounding box center [140, 94] width 76 height 16
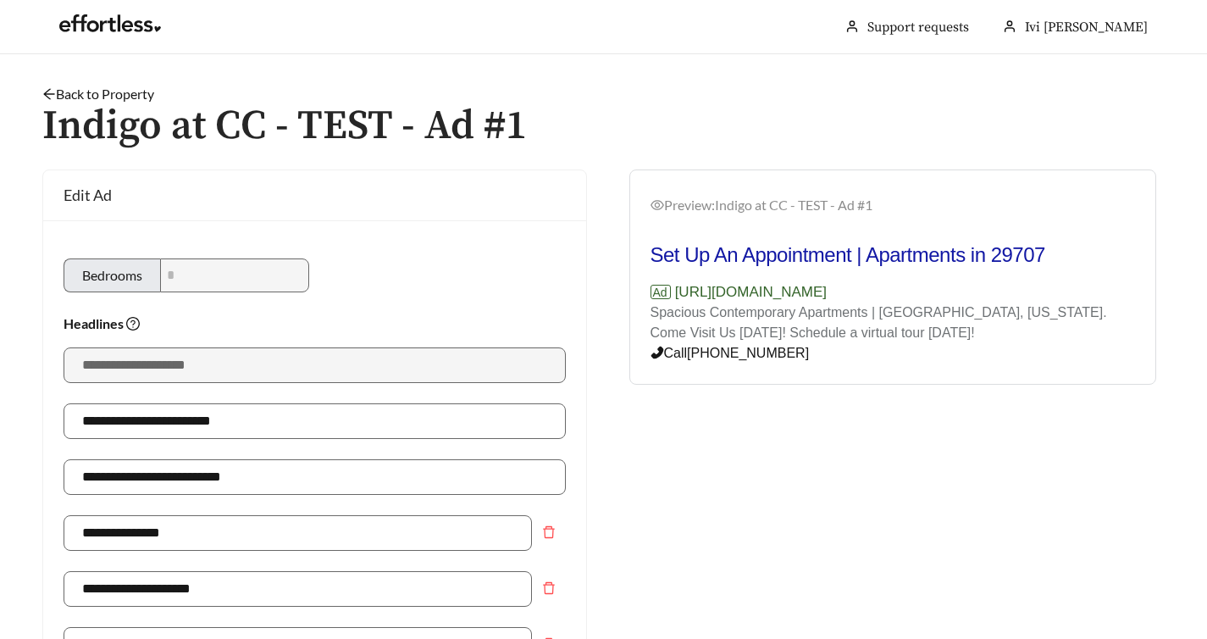
click at [133, 96] on link "Back to Property" at bounding box center [98, 94] width 112 height 16
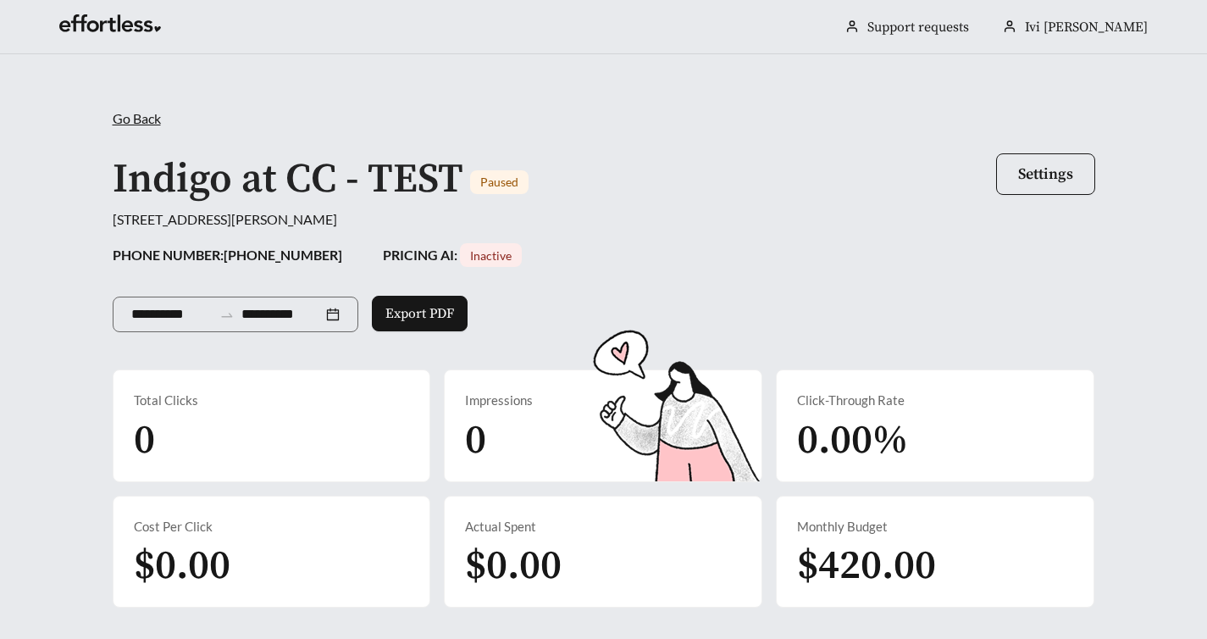
click at [127, 113] on span "Go Back" at bounding box center [137, 118] width 48 height 16
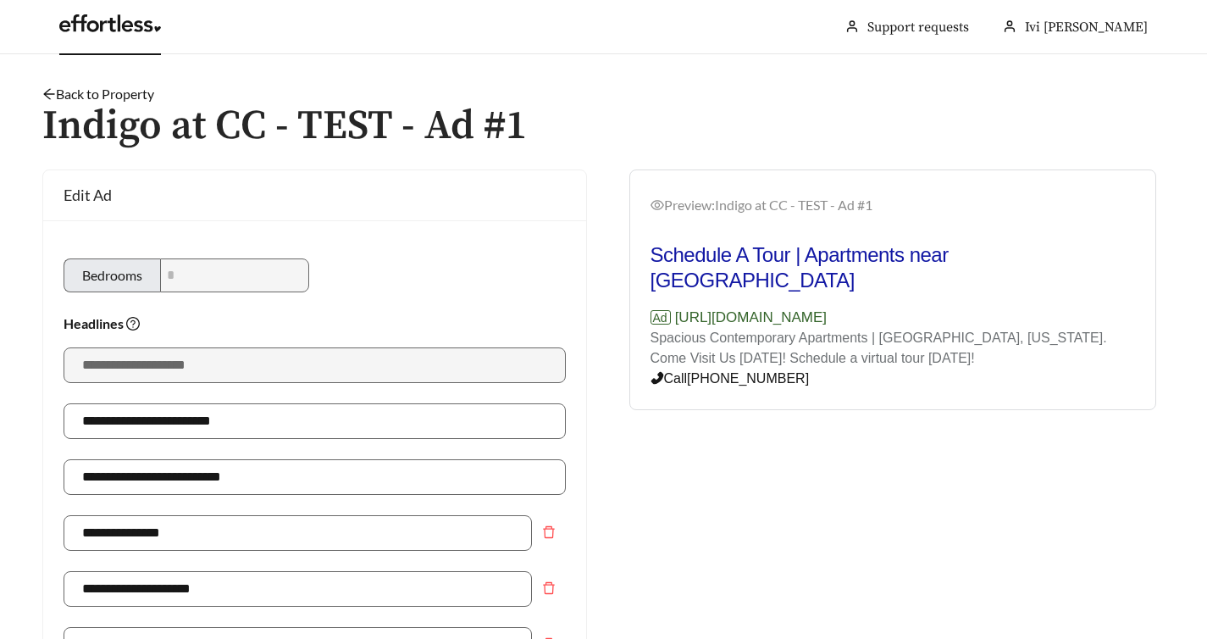
click at [132, 36] on link at bounding box center [110, 27] width 102 height 17
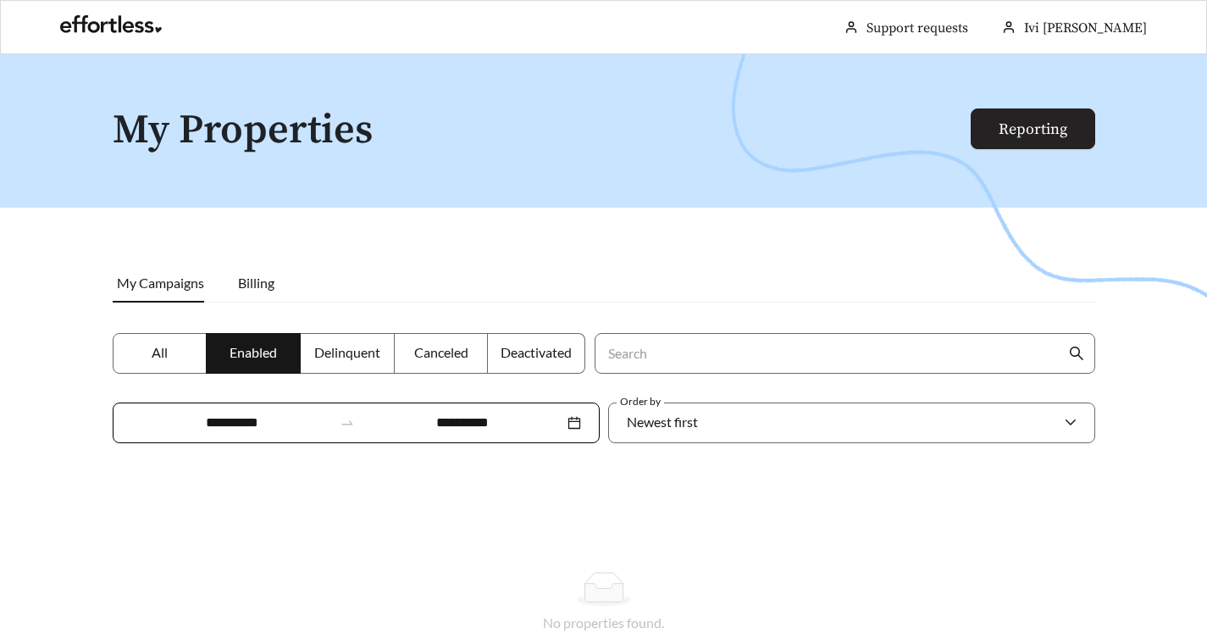
click at [1024, 122] on link "Reporting" at bounding box center [1032, 128] width 69 height 19
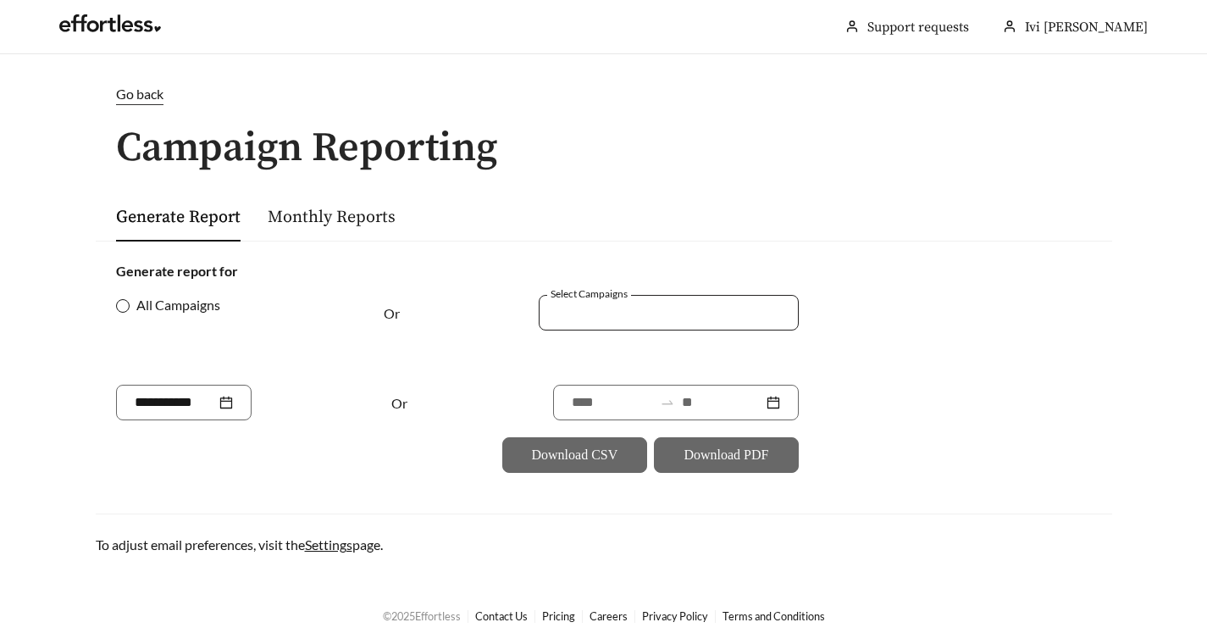
click at [711, 310] on div at bounding box center [656, 312] width 221 height 23
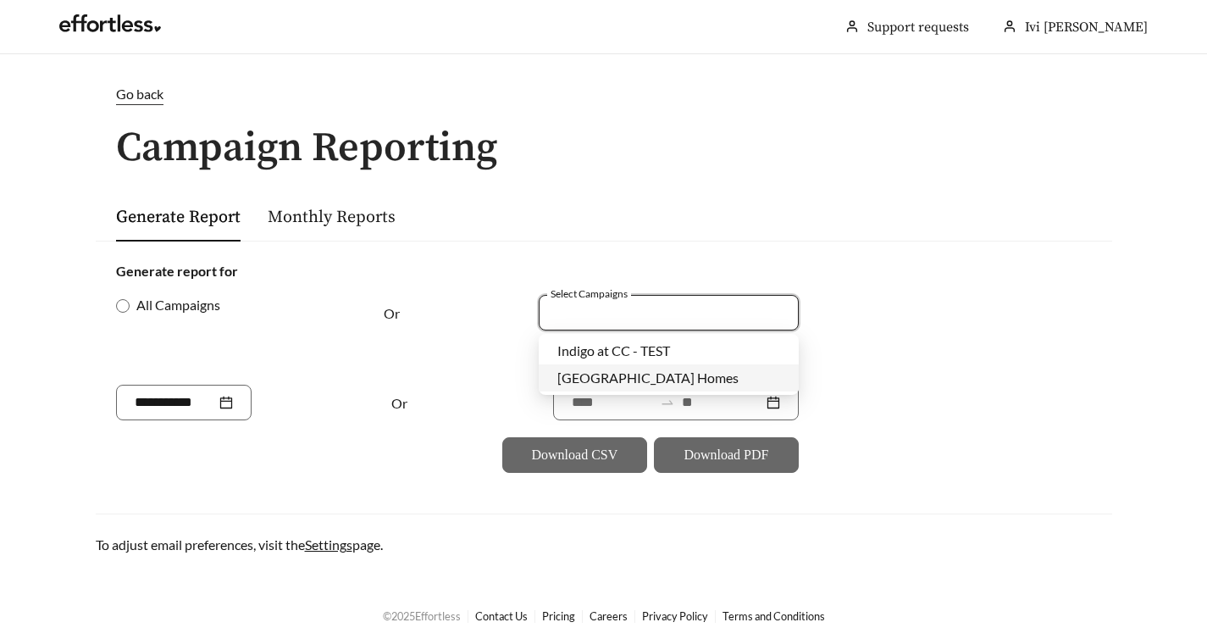
click at [852, 331] on form "Generate report for All Campaigns Or Select Campaigns Or Download CSV Download …" at bounding box center [604, 367] width 976 height 212
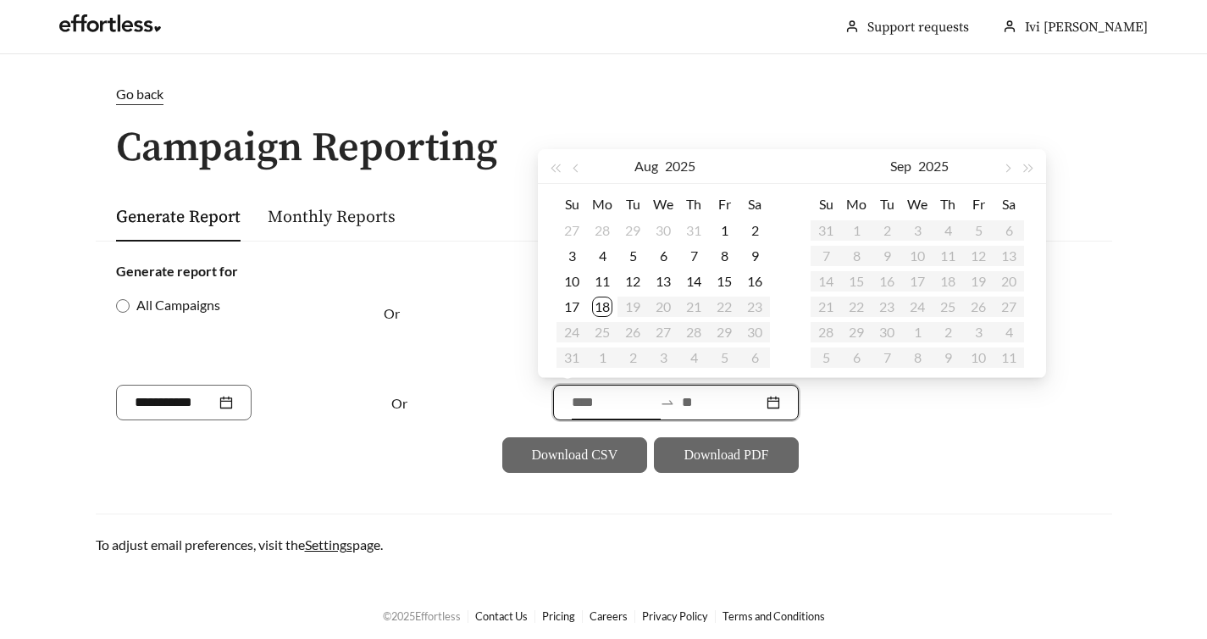
click at [621, 401] on input at bounding box center [612, 402] width 81 height 20
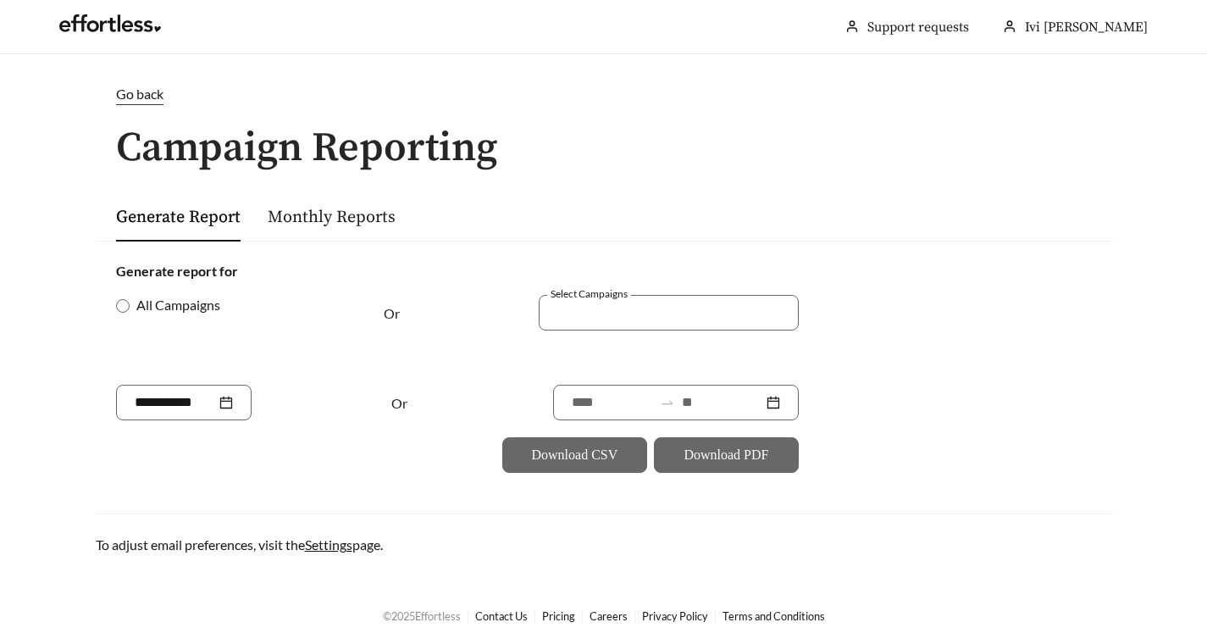
click at [983, 412] on form "Generate report for All Campaigns Or Select Campaigns Or Download CSV Download …" at bounding box center [604, 367] width 976 height 212
click at [332, 543] on link "Settings" at bounding box center [328, 544] width 47 height 16
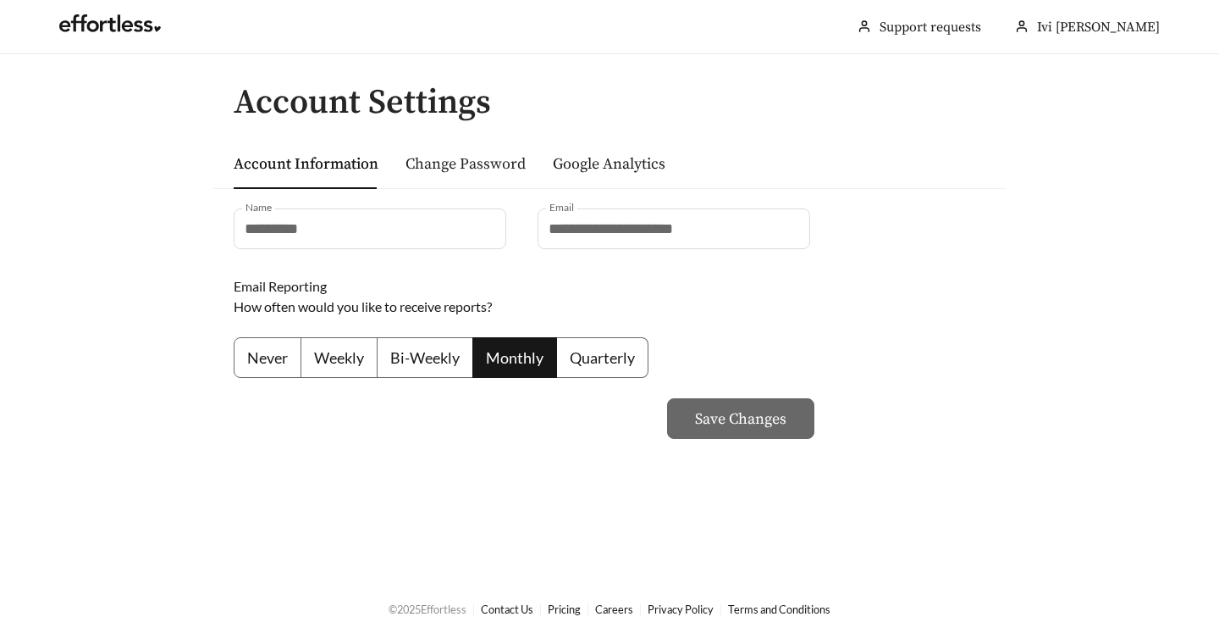
click at [509, 174] on link "Change Password" at bounding box center [466, 163] width 120 height 19
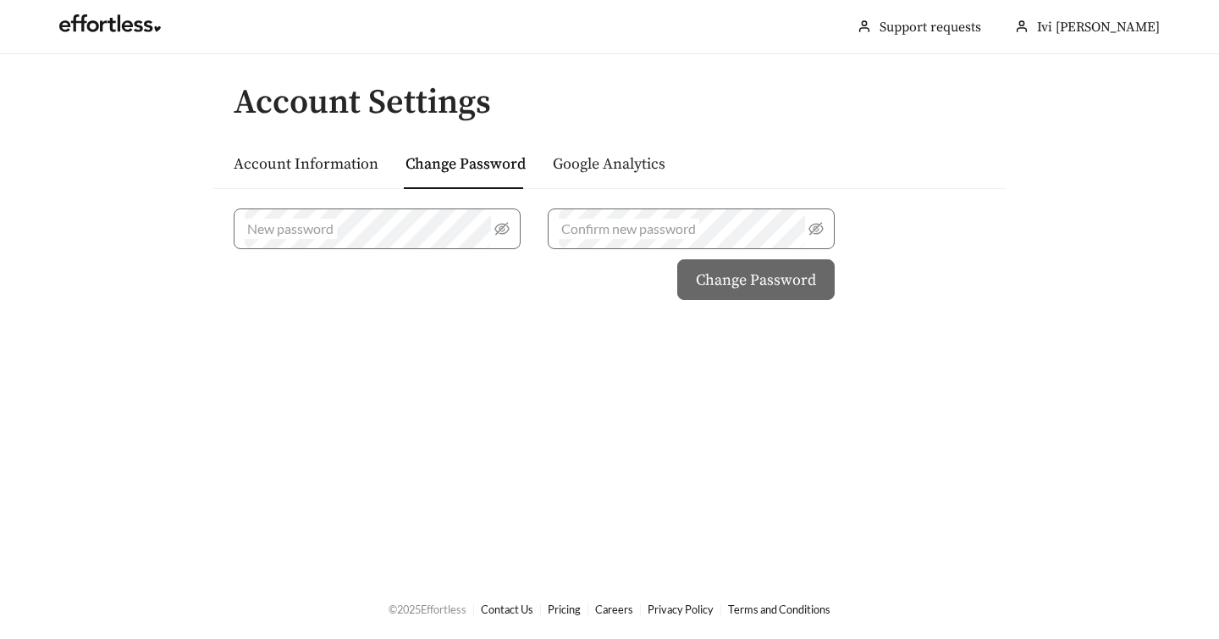
click at [635, 167] on link "Google Analytics" at bounding box center [609, 163] width 113 height 19
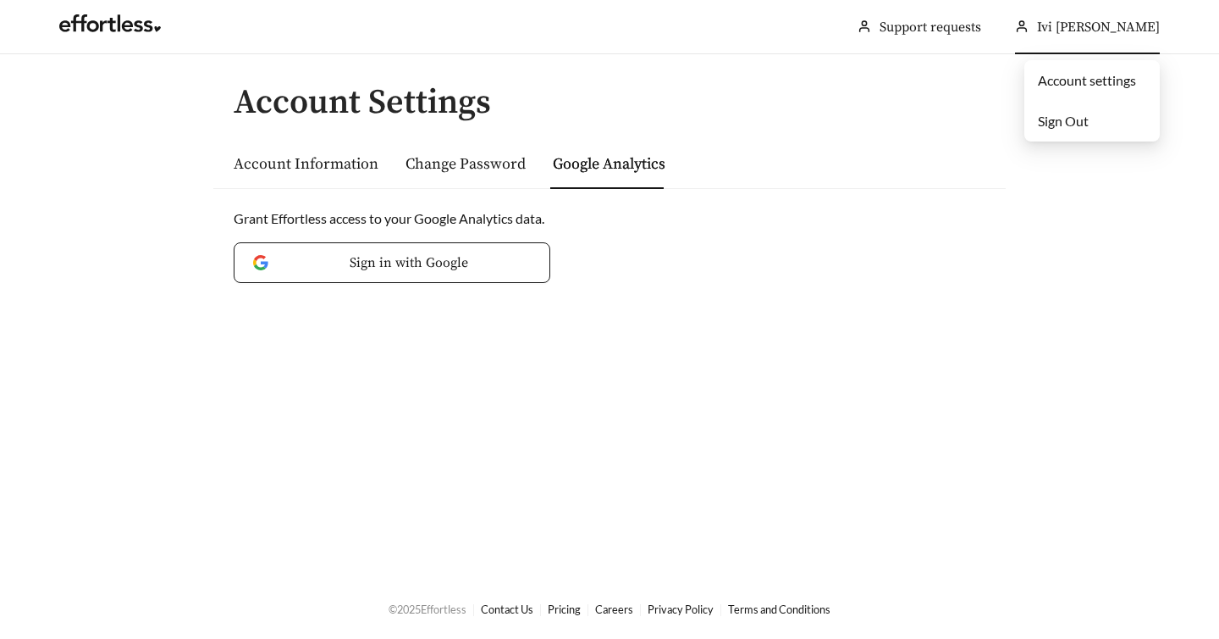
click at [1063, 124] on span "Sign Out" at bounding box center [1063, 121] width 51 height 16
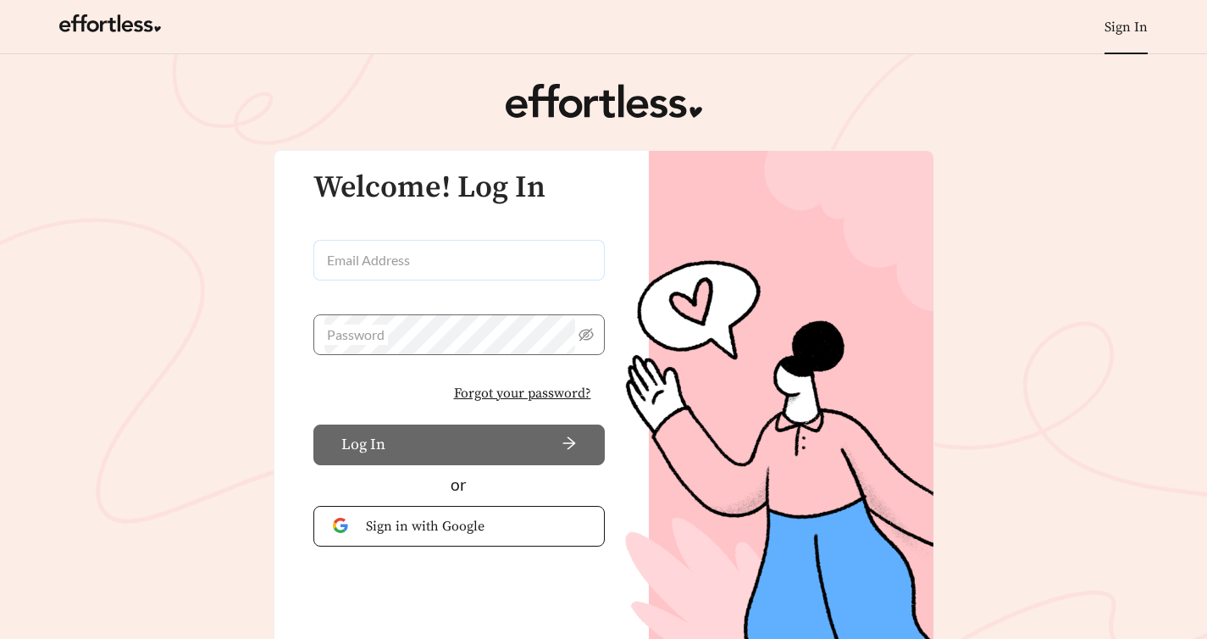
click at [473, 259] on input "Email Address" at bounding box center [458, 260] width 291 height 41
type input "**********"
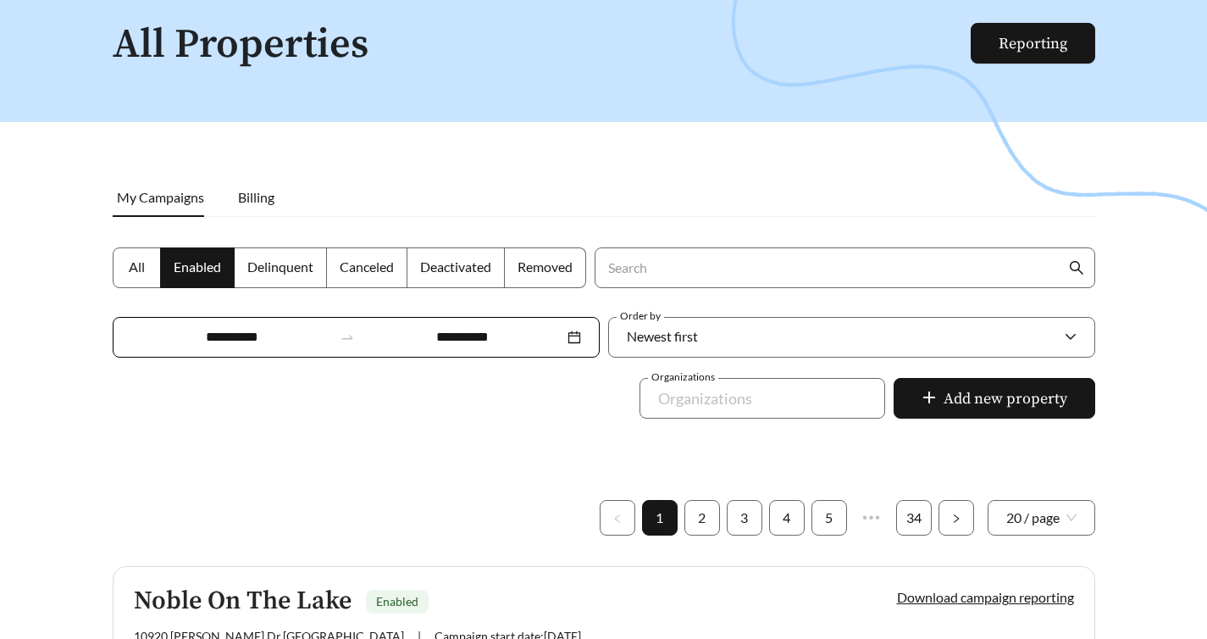
scroll to position [105, 0]
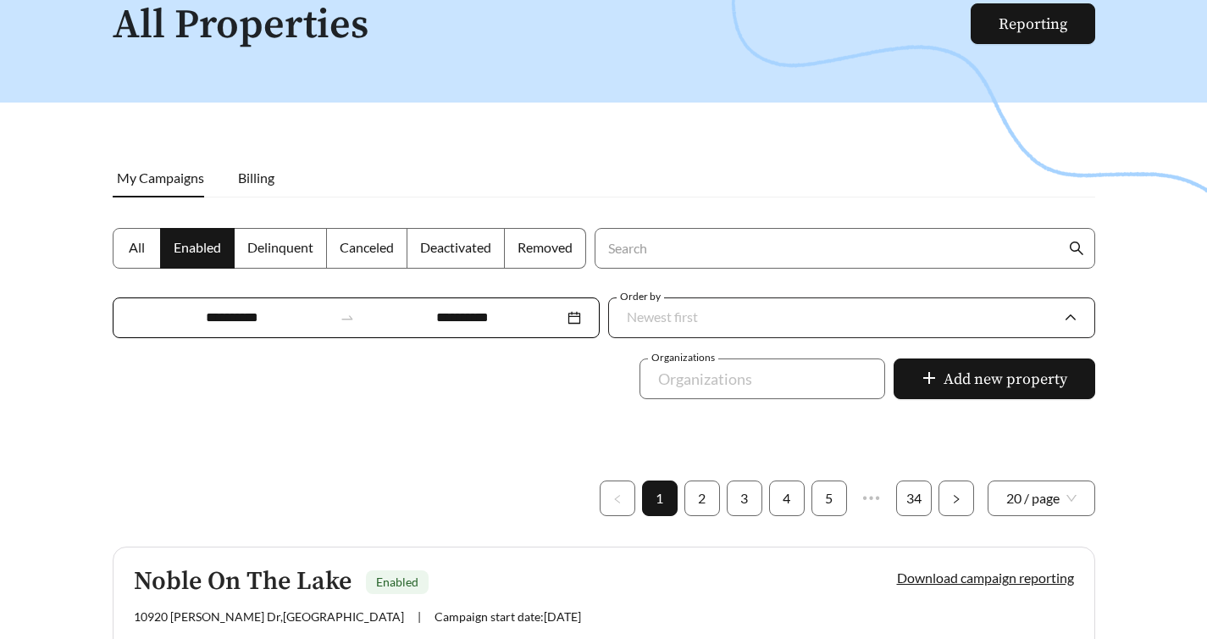
click at [698, 308] on span "Newest first" at bounding box center [662, 316] width 71 height 16
click at [766, 365] on div at bounding box center [750, 378] width 207 height 27
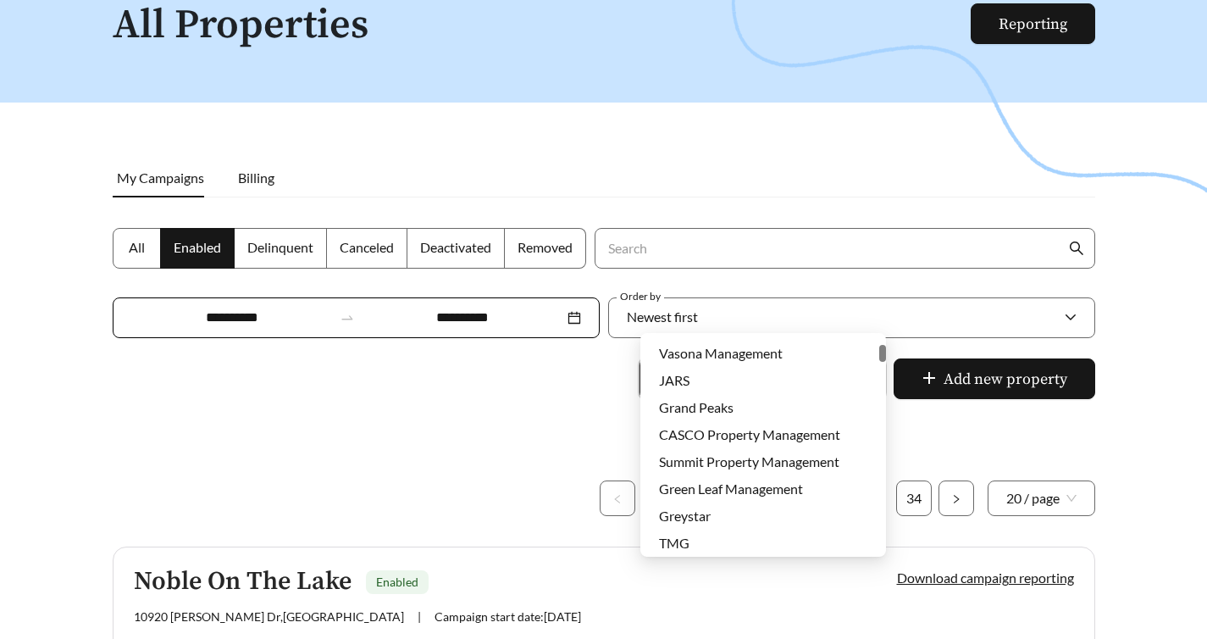
scroll to position [163, 0]
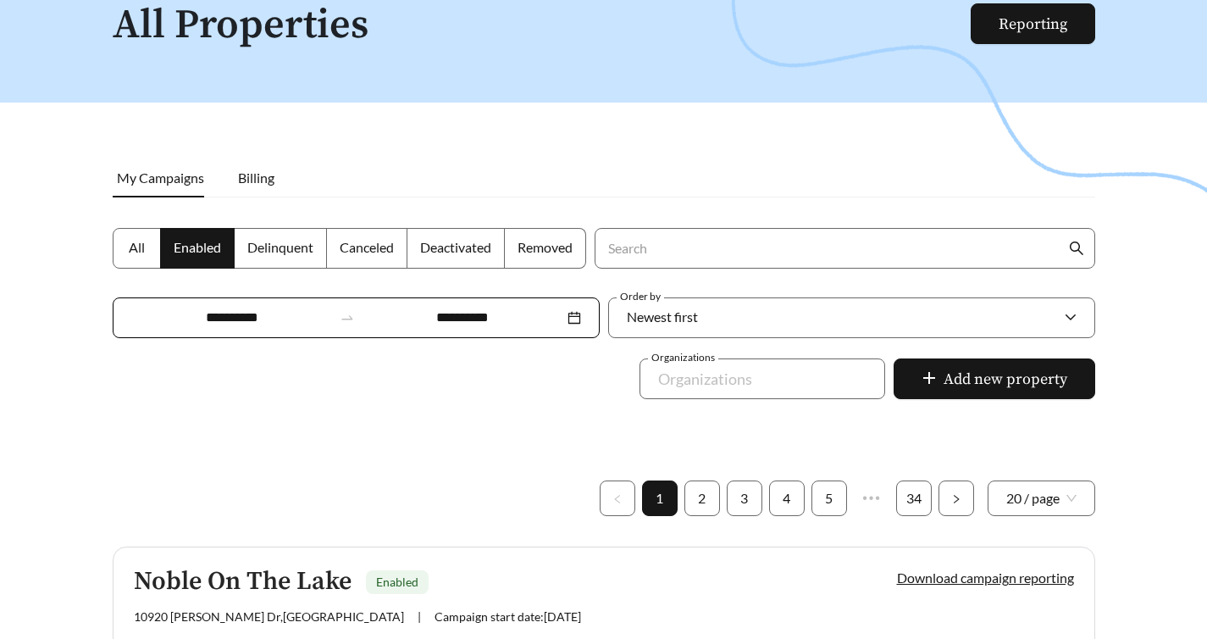
click at [983, 367] on div at bounding box center [603, 268] width 1207 height 639
click at [764, 358] on div "Organizations" at bounding box center [762, 378] width 246 height 41
click at [582, 323] on div at bounding box center [603, 268] width 1207 height 639
click at [711, 365] on div at bounding box center [750, 378] width 207 height 27
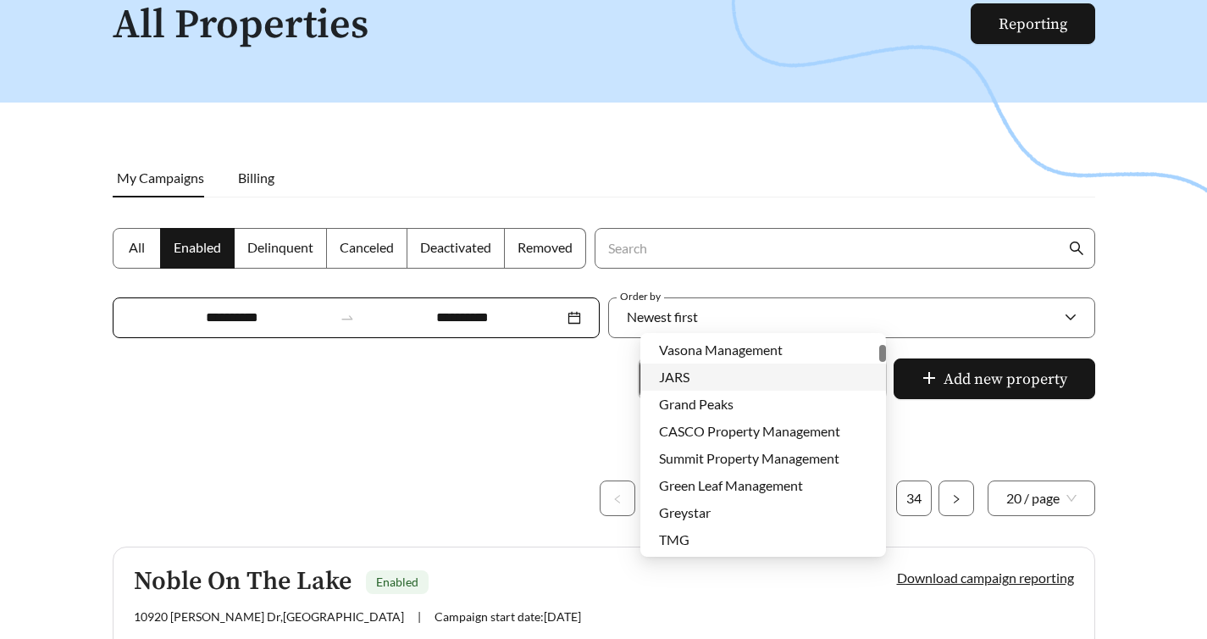
click at [735, 373] on div "JARS" at bounding box center [763, 377] width 208 height 19
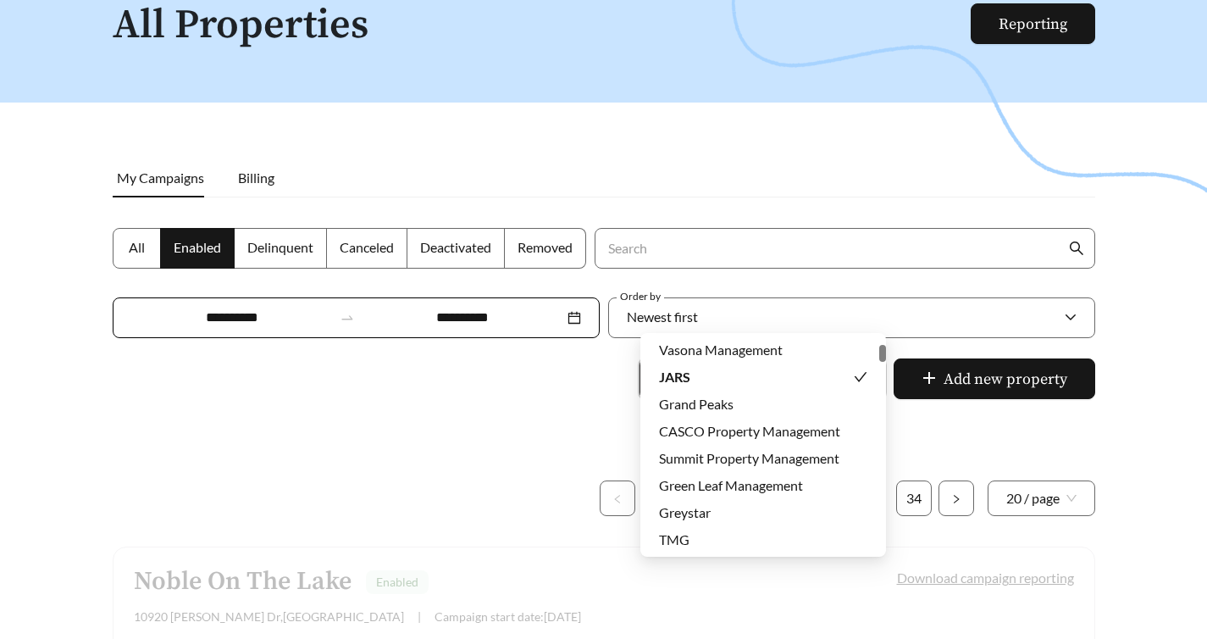
click at [557, 362] on div at bounding box center [603, 268] width 1207 height 639
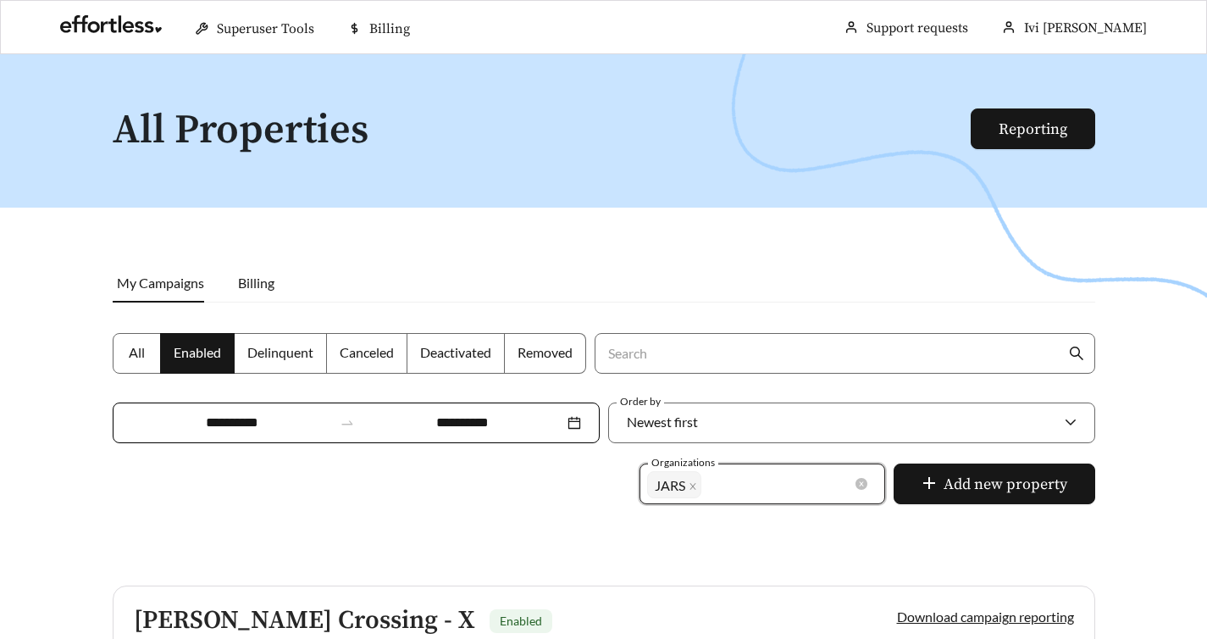
click at [796, 467] on div "JARS + 0 ..." at bounding box center [750, 484] width 207 height 34
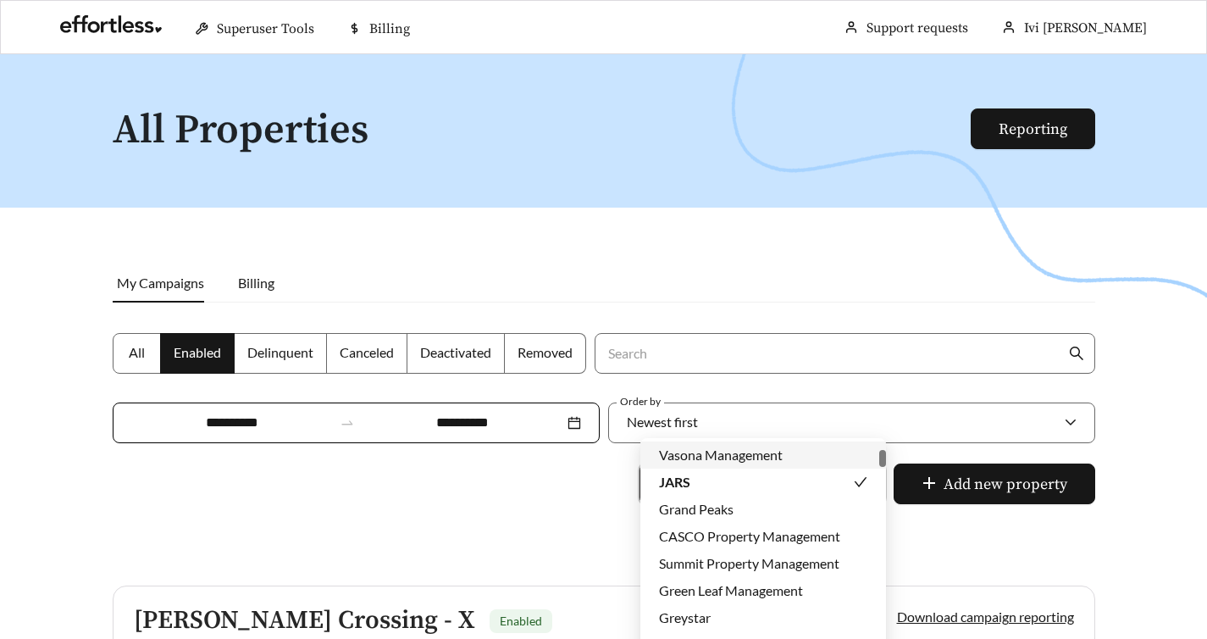
click at [751, 456] on span "Vasona Management" at bounding box center [721, 454] width 124 height 16
click at [726, 507] on span "Grand Peaks" at bounding box center [696, 508] width 75 height 16
click at [546, 451] on div at bounding box center [603, 373] width 1207 height 639
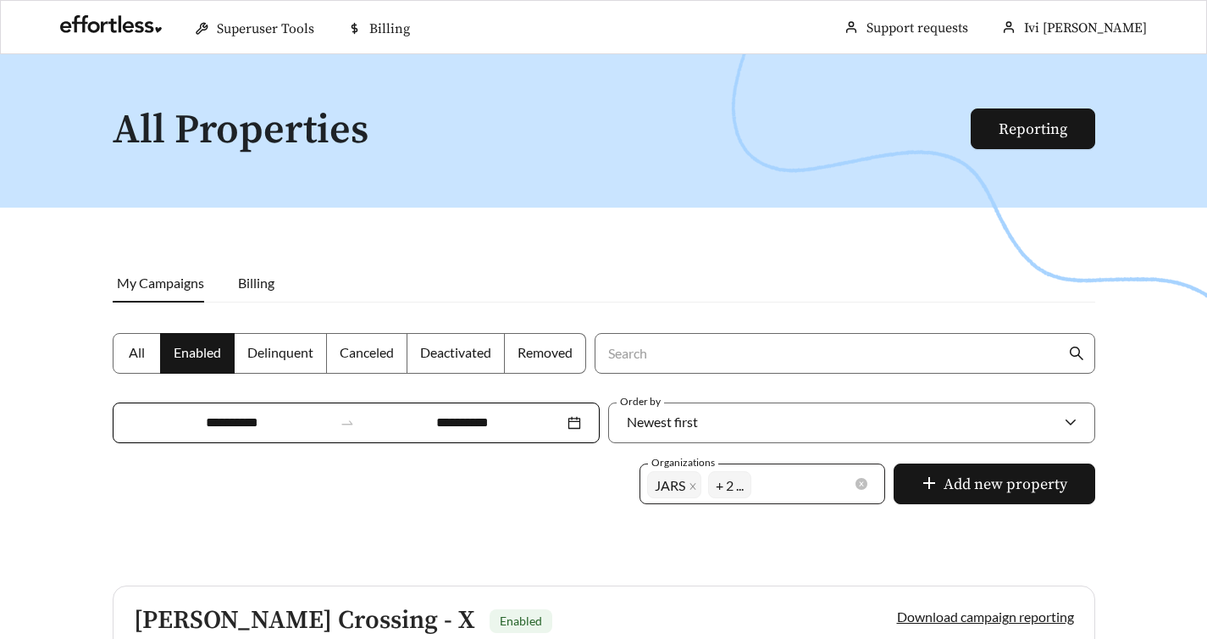
click at [816, 467] on div "JARS Vasona Management Grand Peaks + 2 ..." at bounding box center [750, 484] width 207 height 34
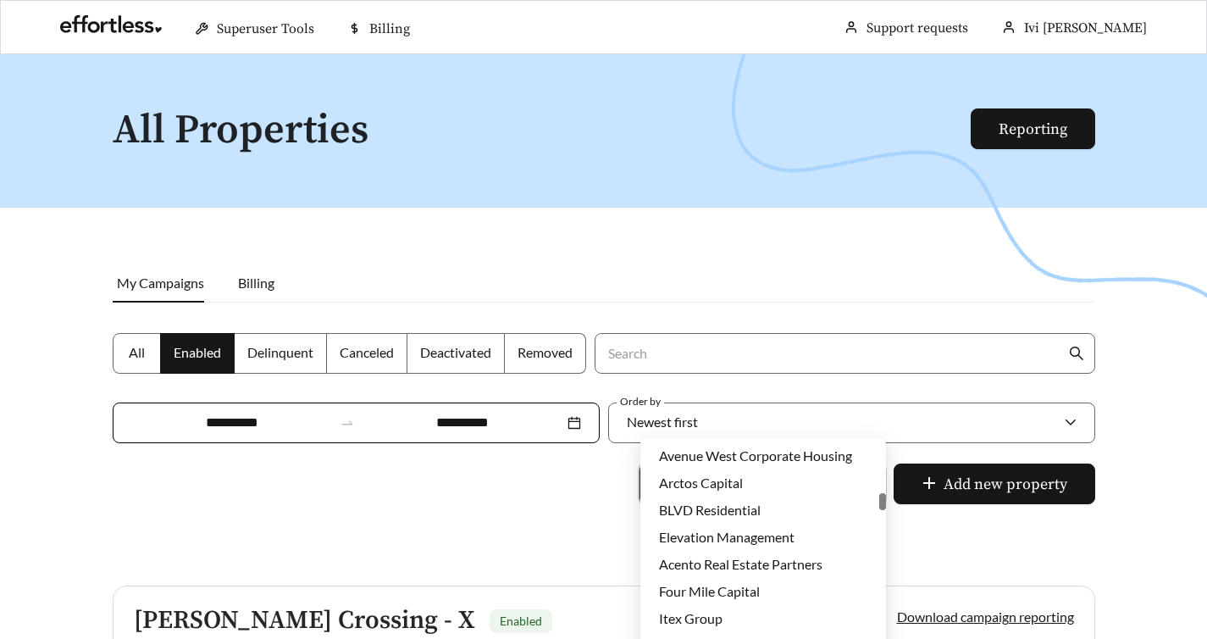
scroll to position [1607, 0]
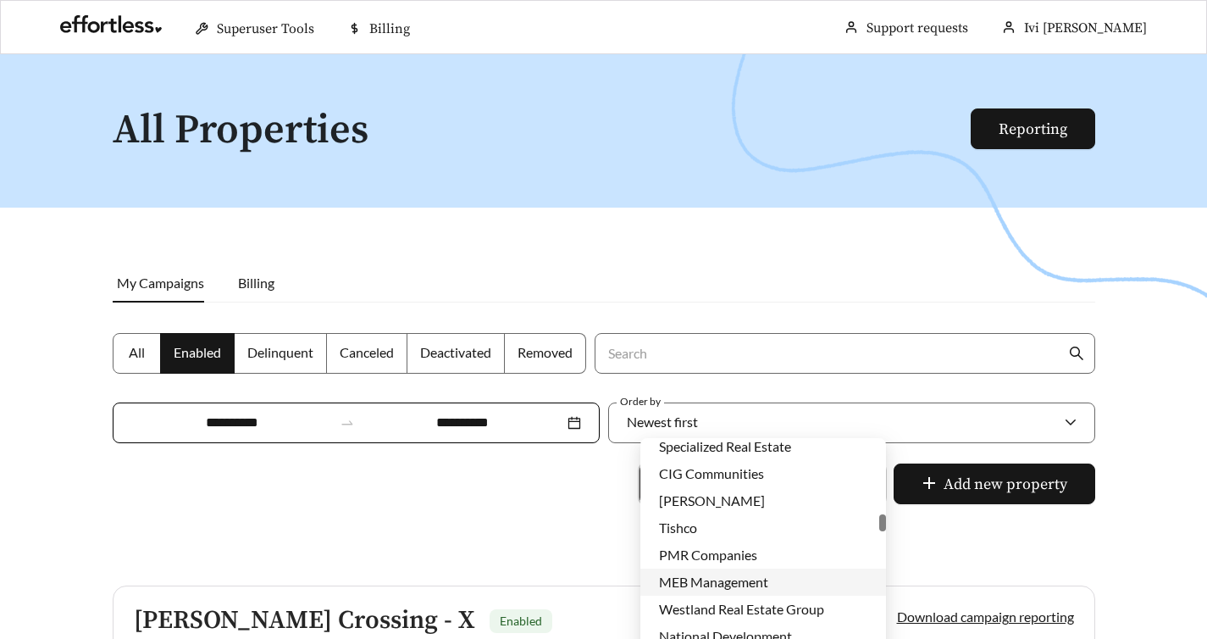
click at [719, 583] on span "MEB Management" at bounding box center [713, 581] width 109 height 16
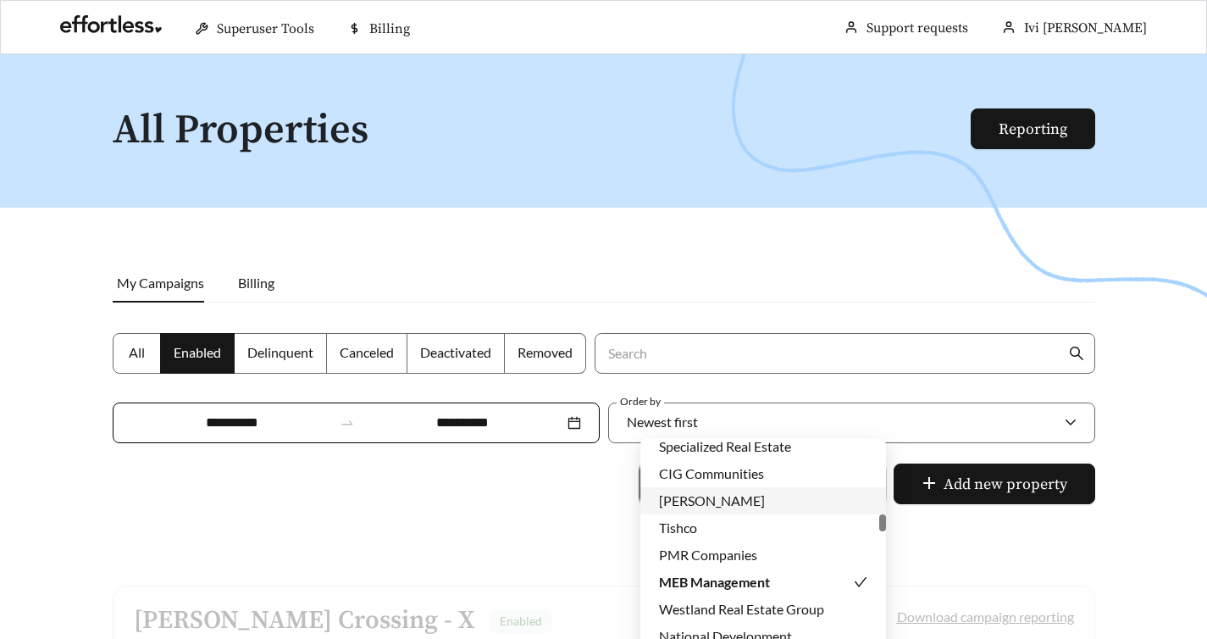
click at [589, 484] on div at bounding box center [603, 373] width 1207 height 639
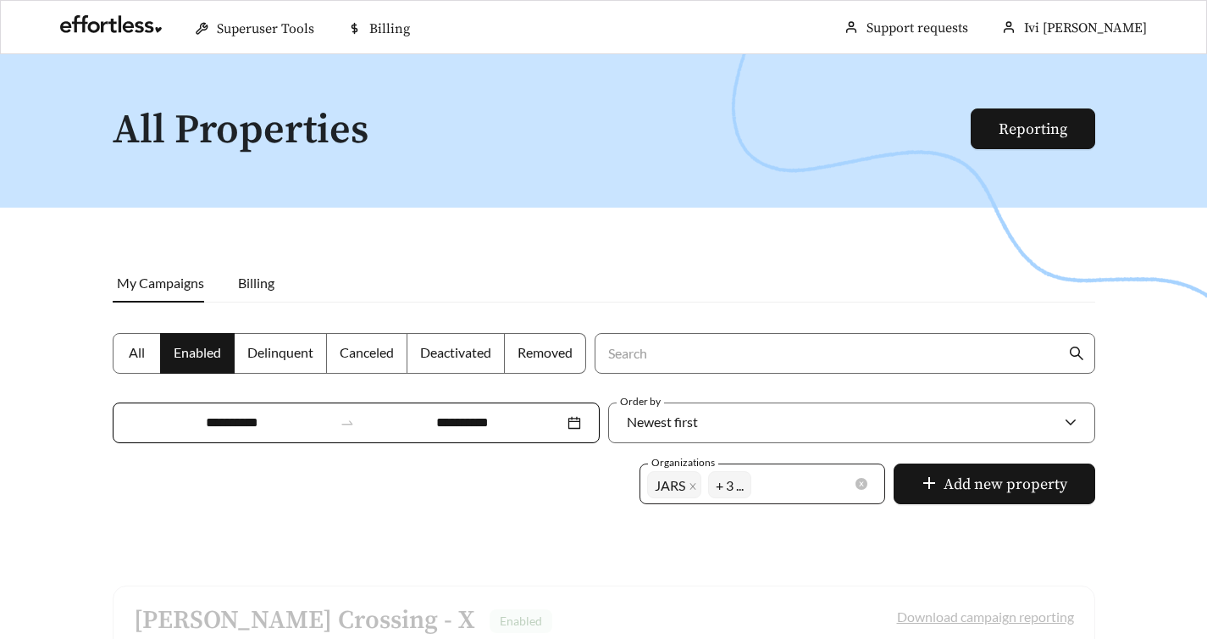
click at [828, 467] on div "JARS Vasona Management Grand Peaks MEB Management + 3 ..." at bounding box center [750, 484] width 207 height 34
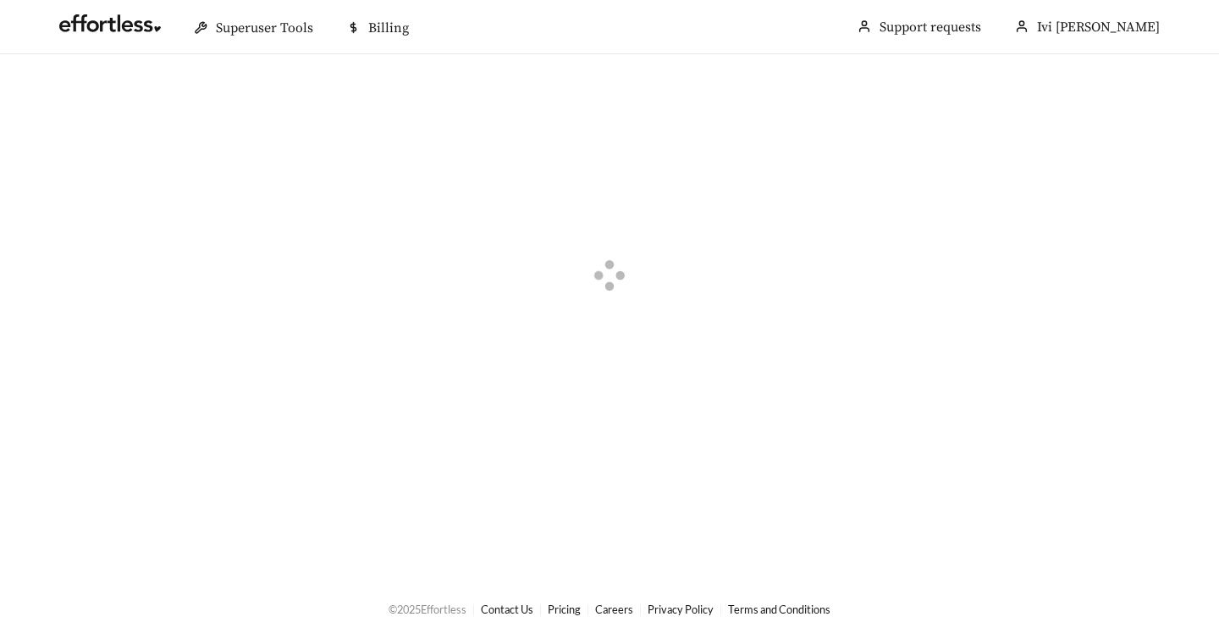
click at [949, 487] on div at bounding box center [609, 277] width 1219 height 447
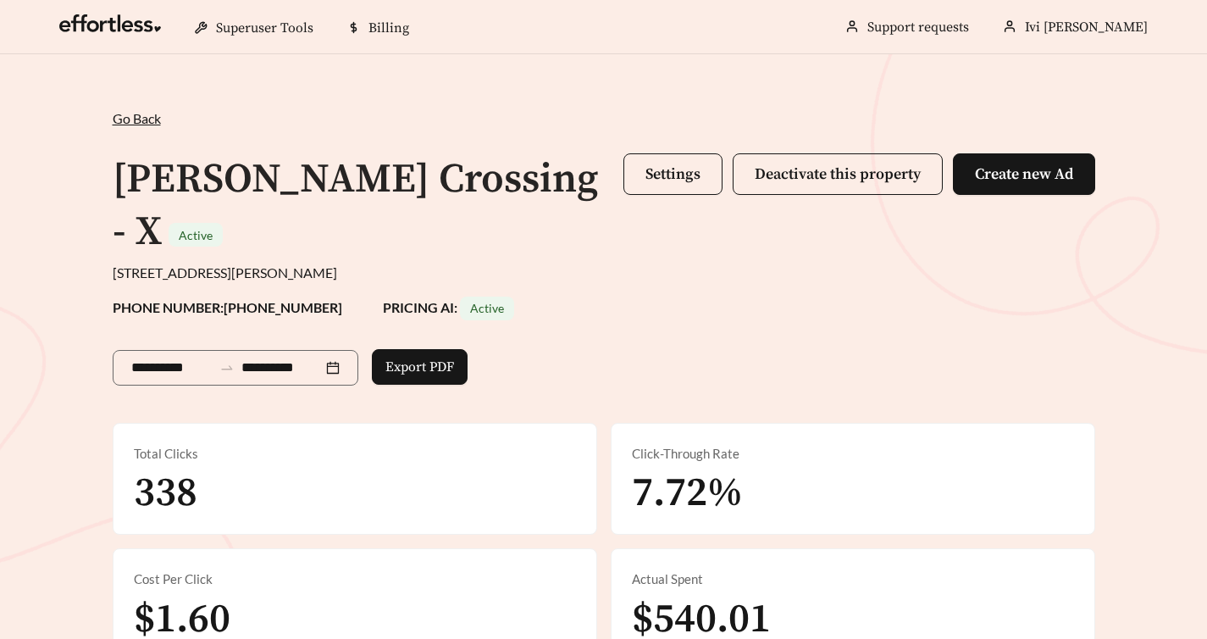
click at [130, 125] on span "Go Back" at bounding box center [137, 118] width 48 height 16
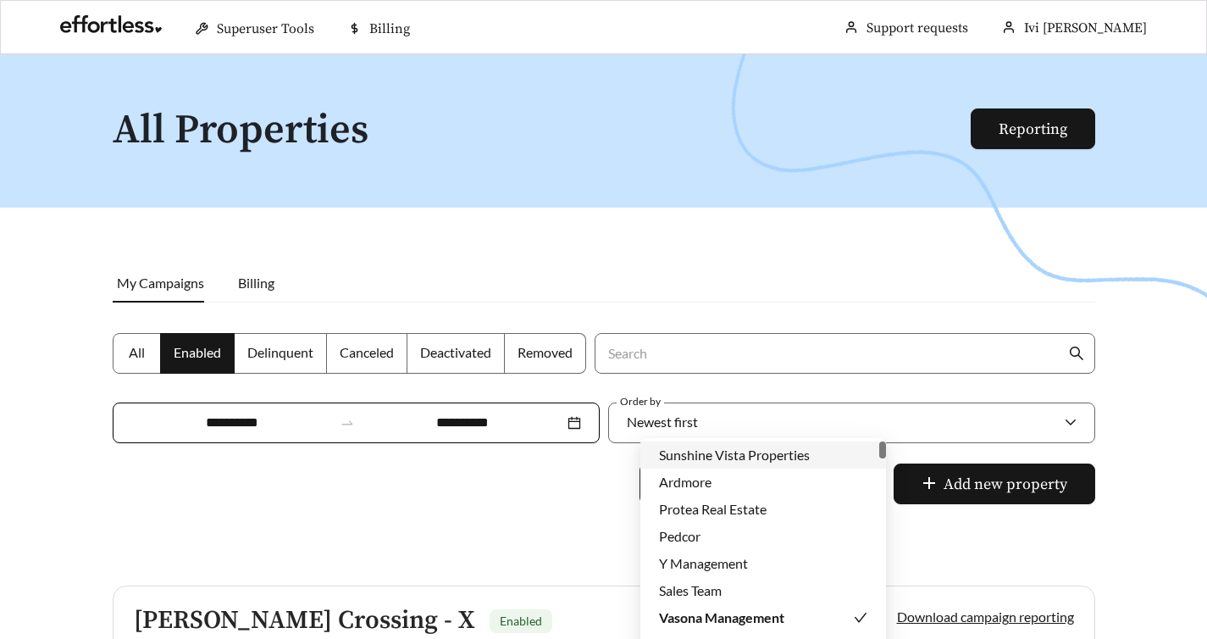
click at [810, 467] on div "JARS Vasona Management Grand Peaks MEB Management + 3 ..." at bounding box center [750, 484] width 207 height 34
